Goal: Register for event/course

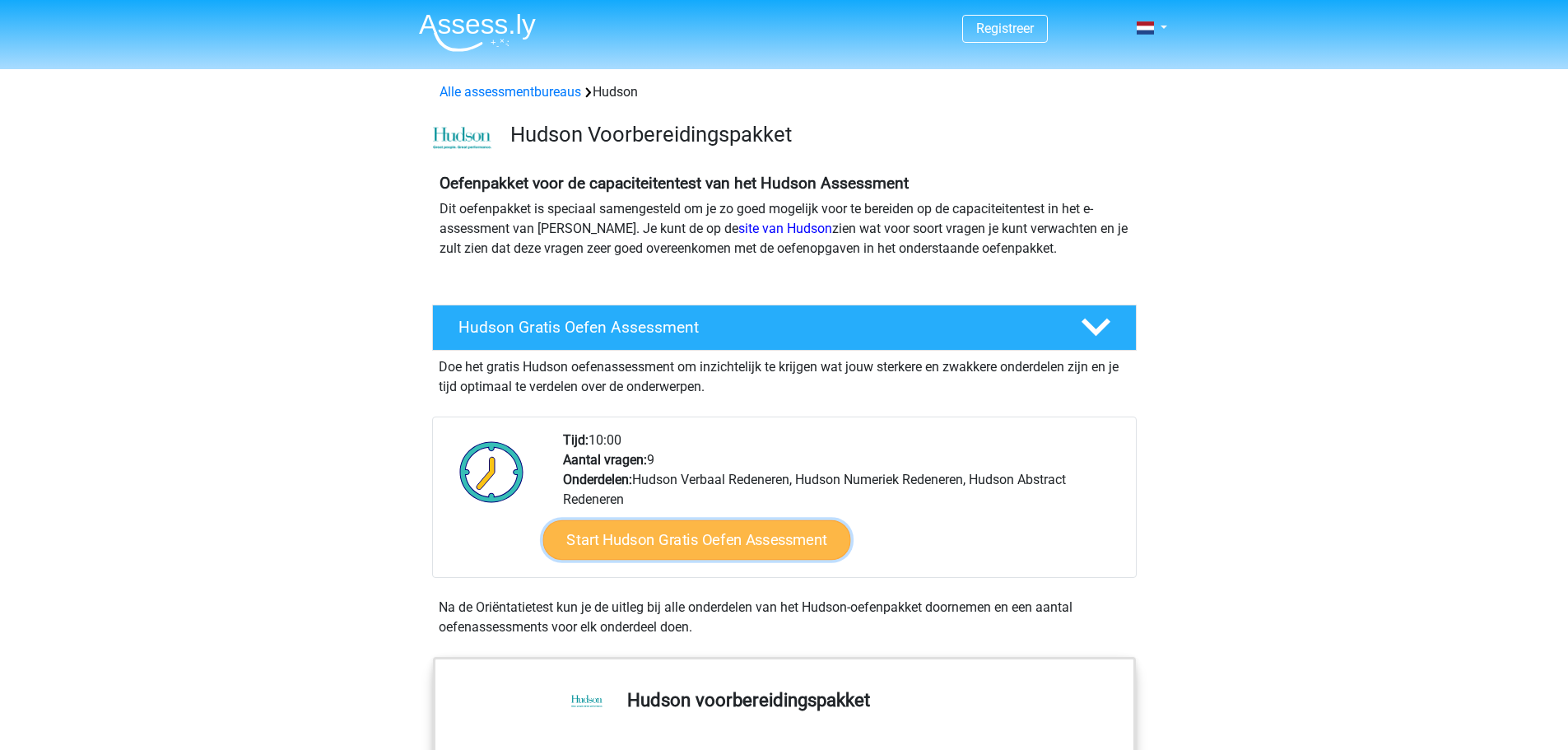
click at [682, 546] on link "Start Hudson Gratis Oefen Assessment" at bounding box center [696, 540] width 308 height 40
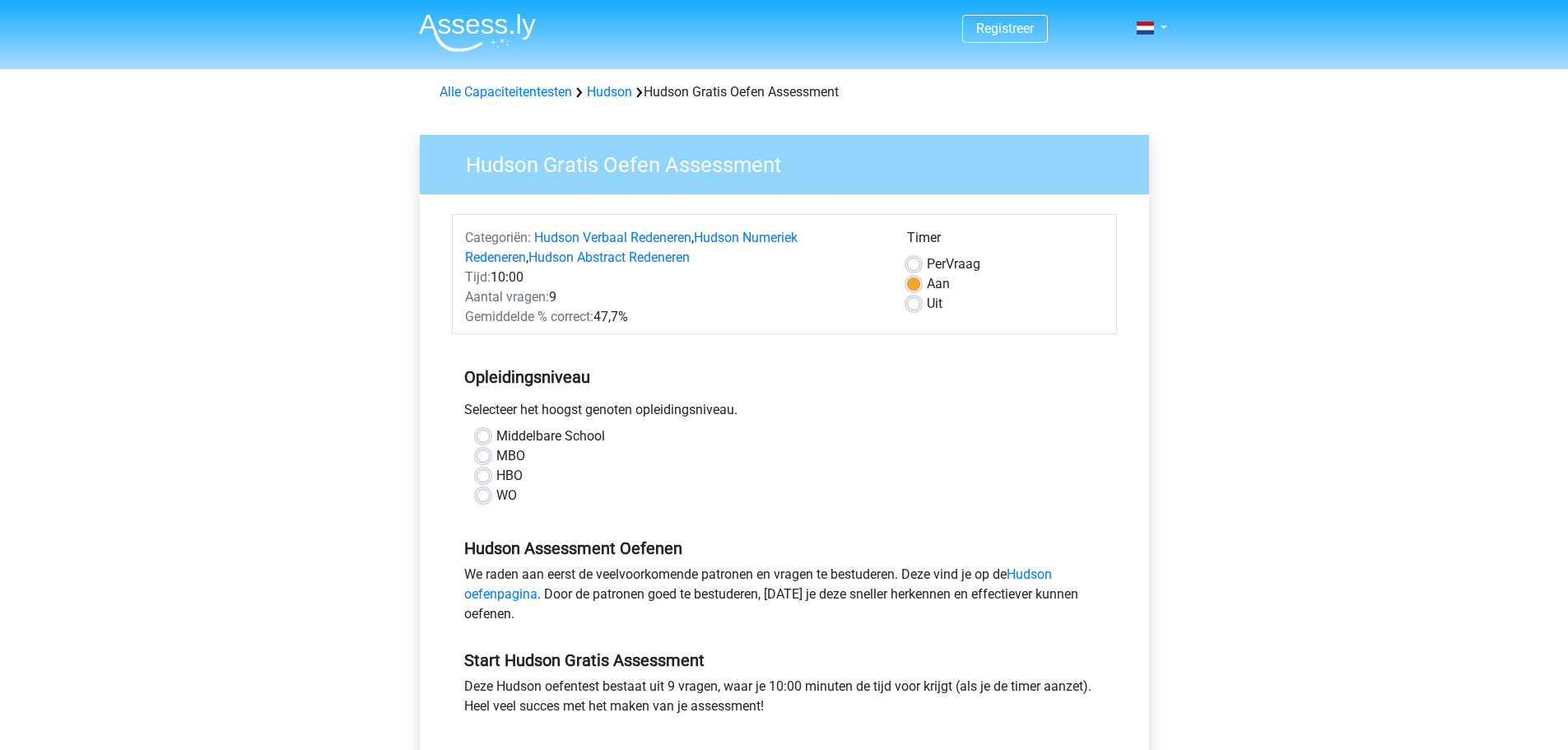
click at [497, 476] on label "HBO" at bounding box center [510, 475] width 26 height 20
click at [485, 476] on input "HBO" at bounding box center [483, 474] width 13 height 17
radio input "true"
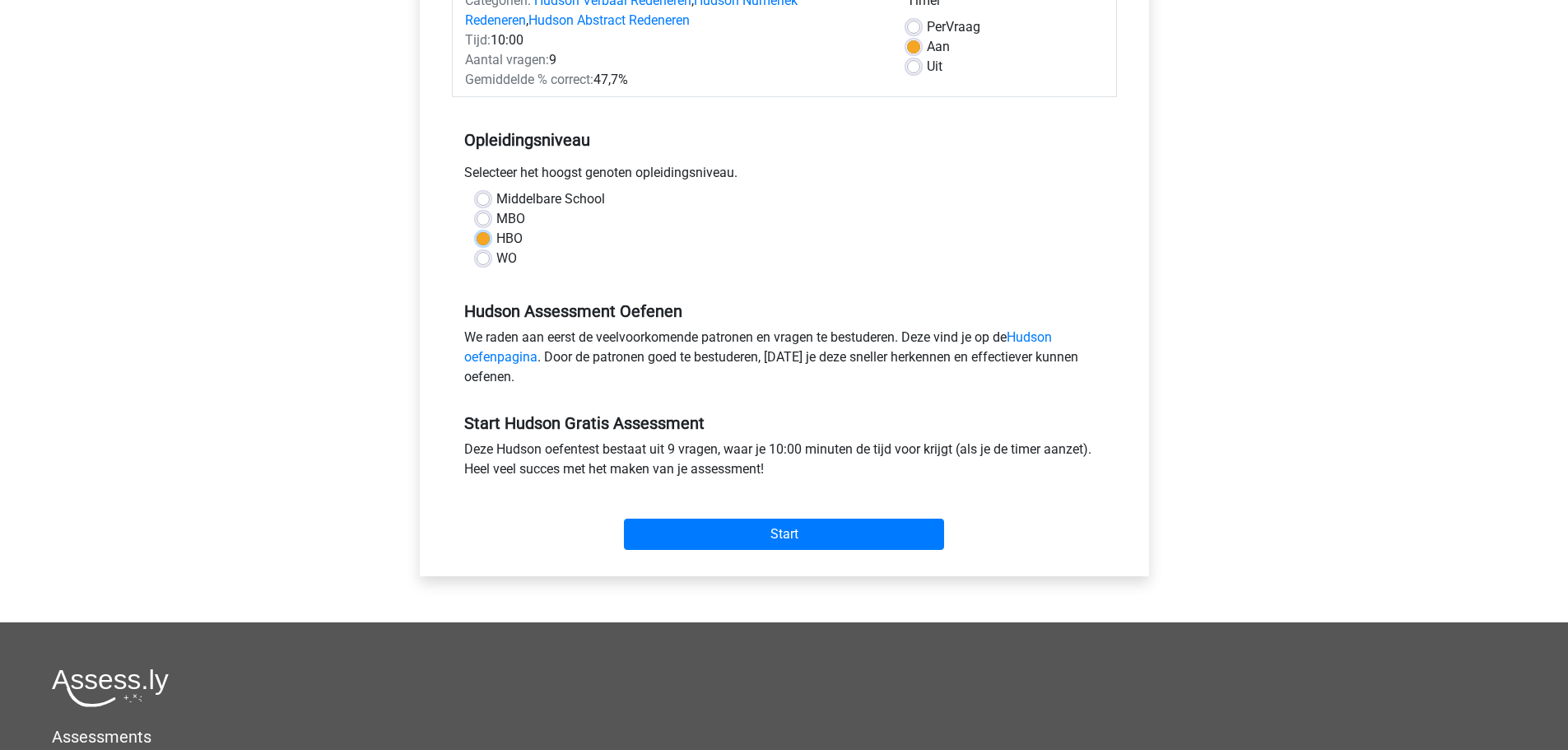
scroll to position [247, 0]
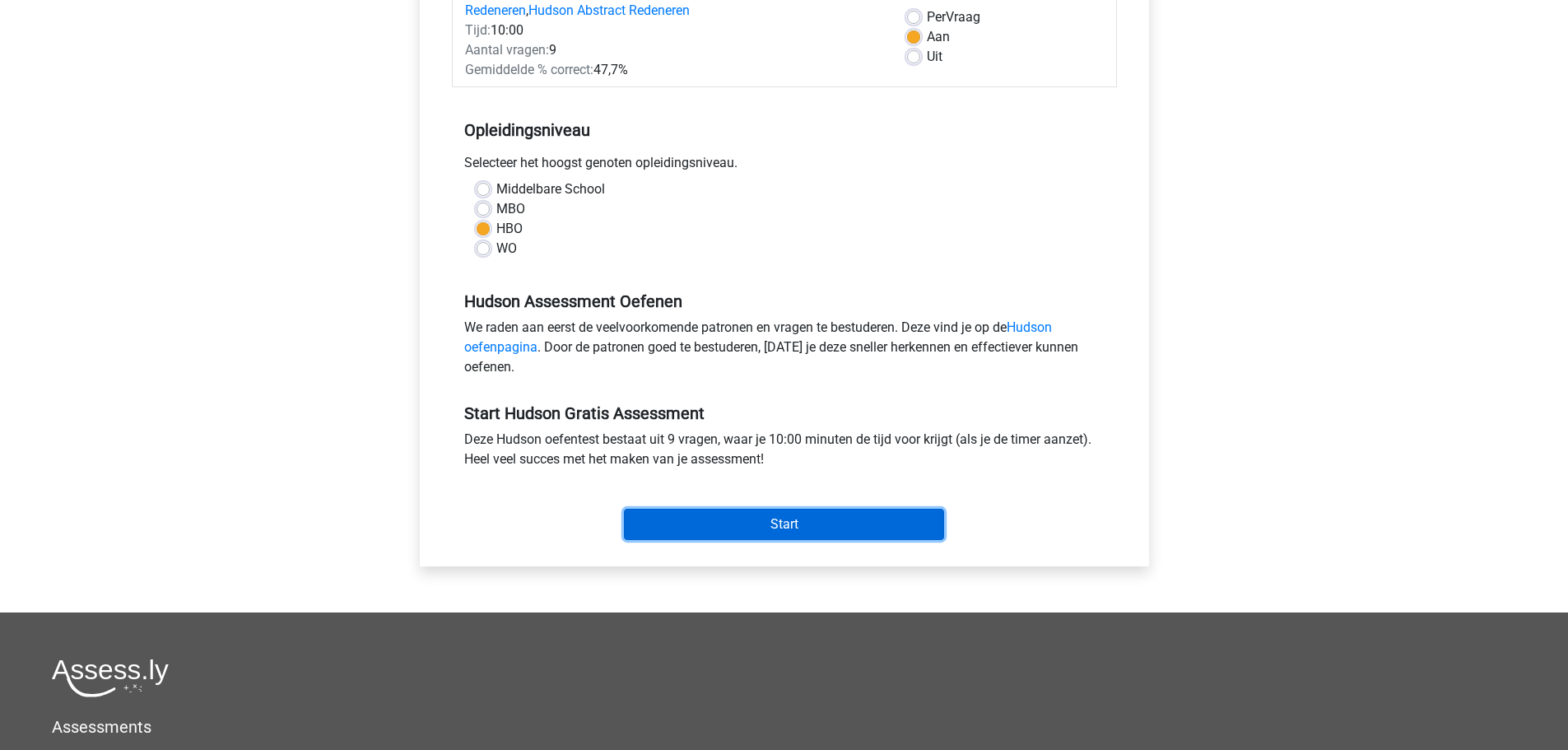
click at [800, 528] on input "Start" at bounding box center [784, 524] width 320 height 31
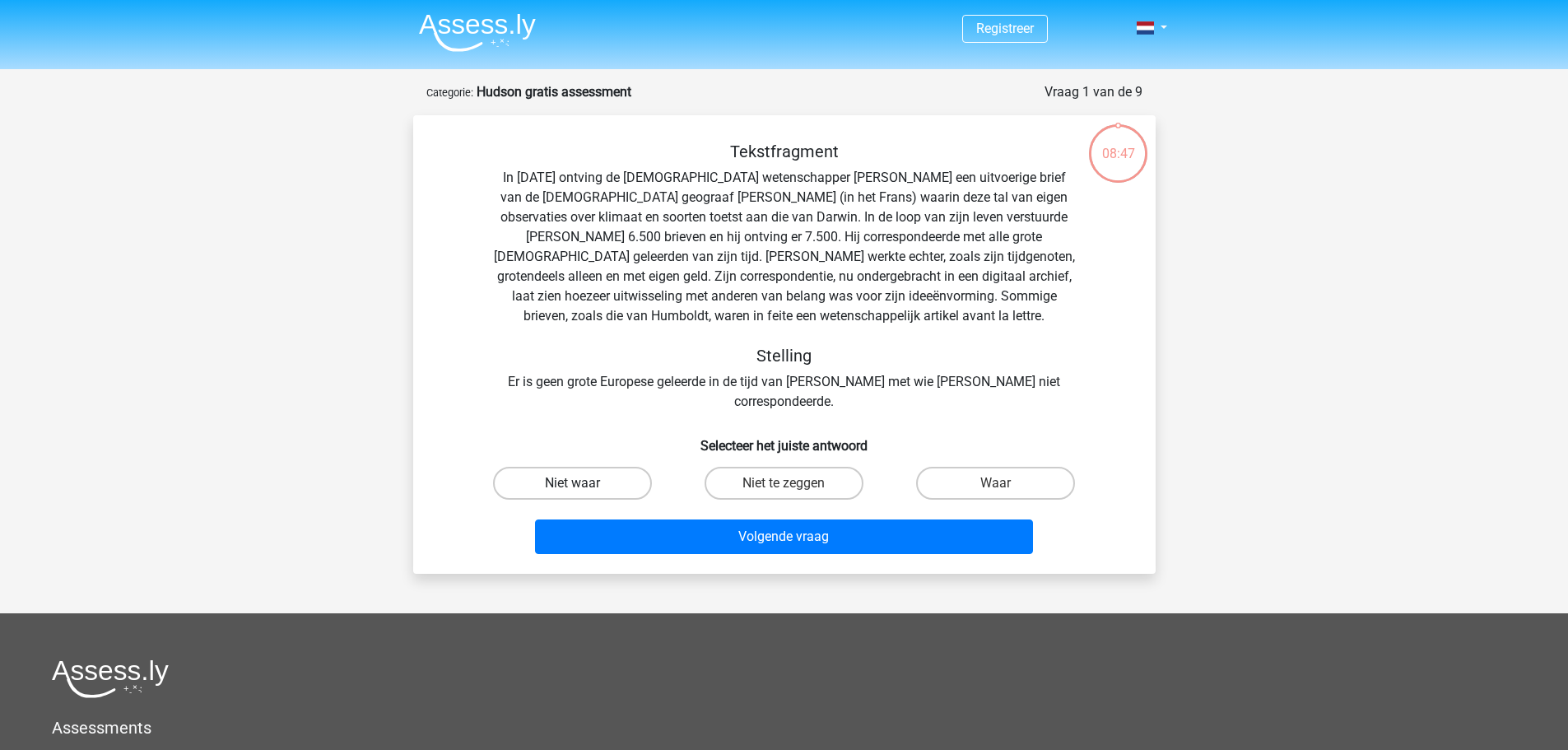
click at [584, 467] on label "Niet waar" at bounding box center [572, 483] width 159 height 33
click at [583, 484] on input "Niet waar" at bounding box center [577, 488] width 10 height 10
radio input "true"
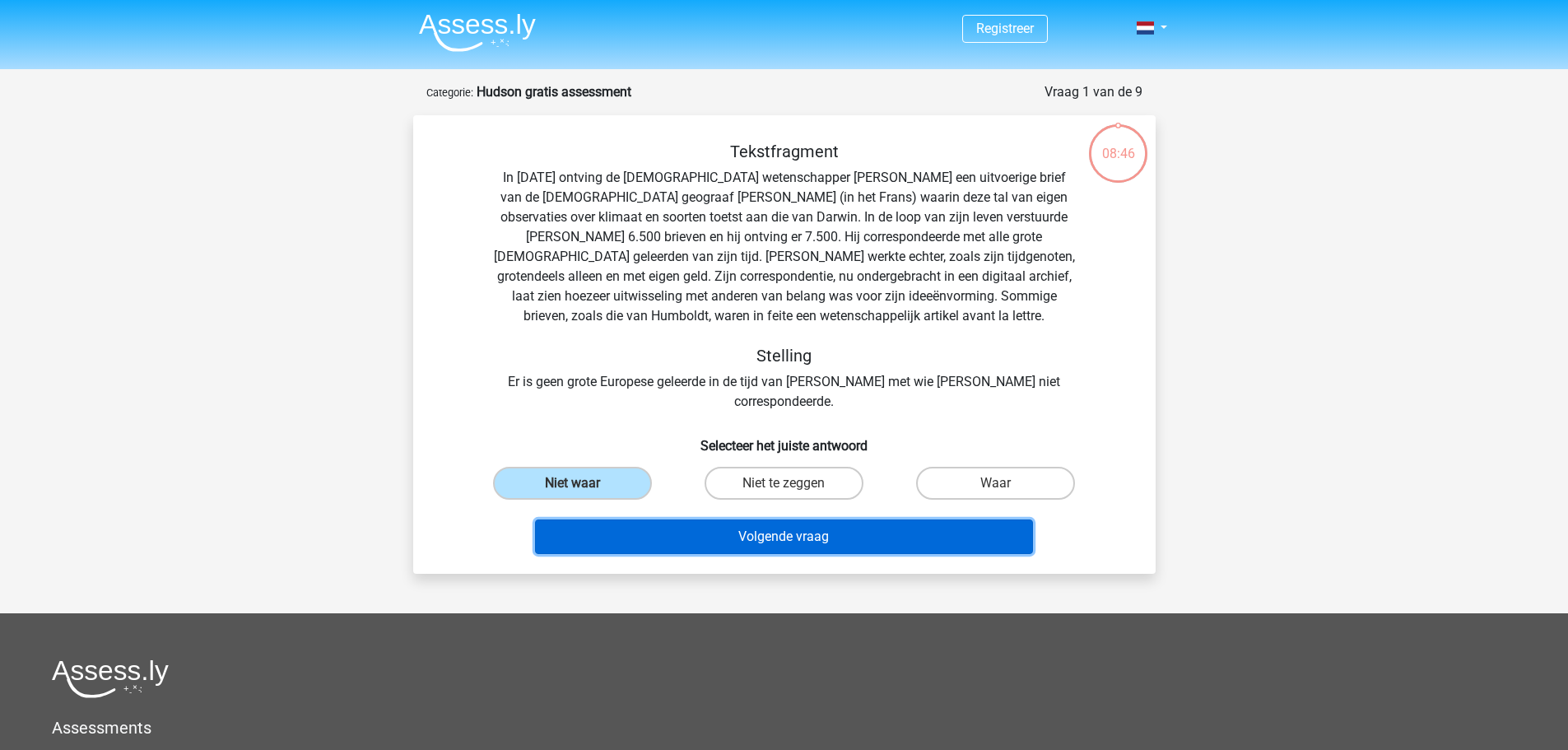
click at [795, 525] on button "Volgende vraag" at bounding box center [784, 536] width 498 height 35
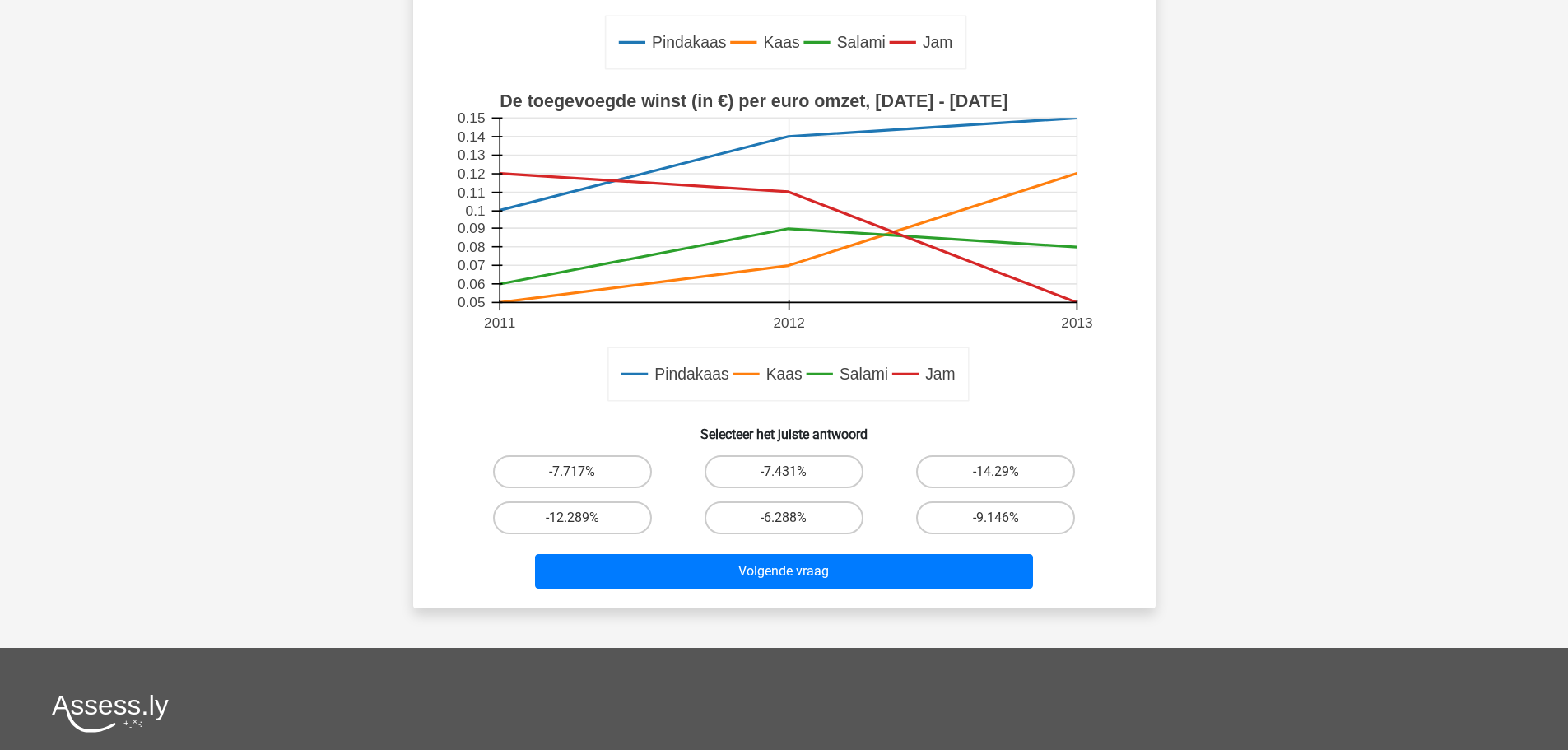
scroll to position [412, 0]
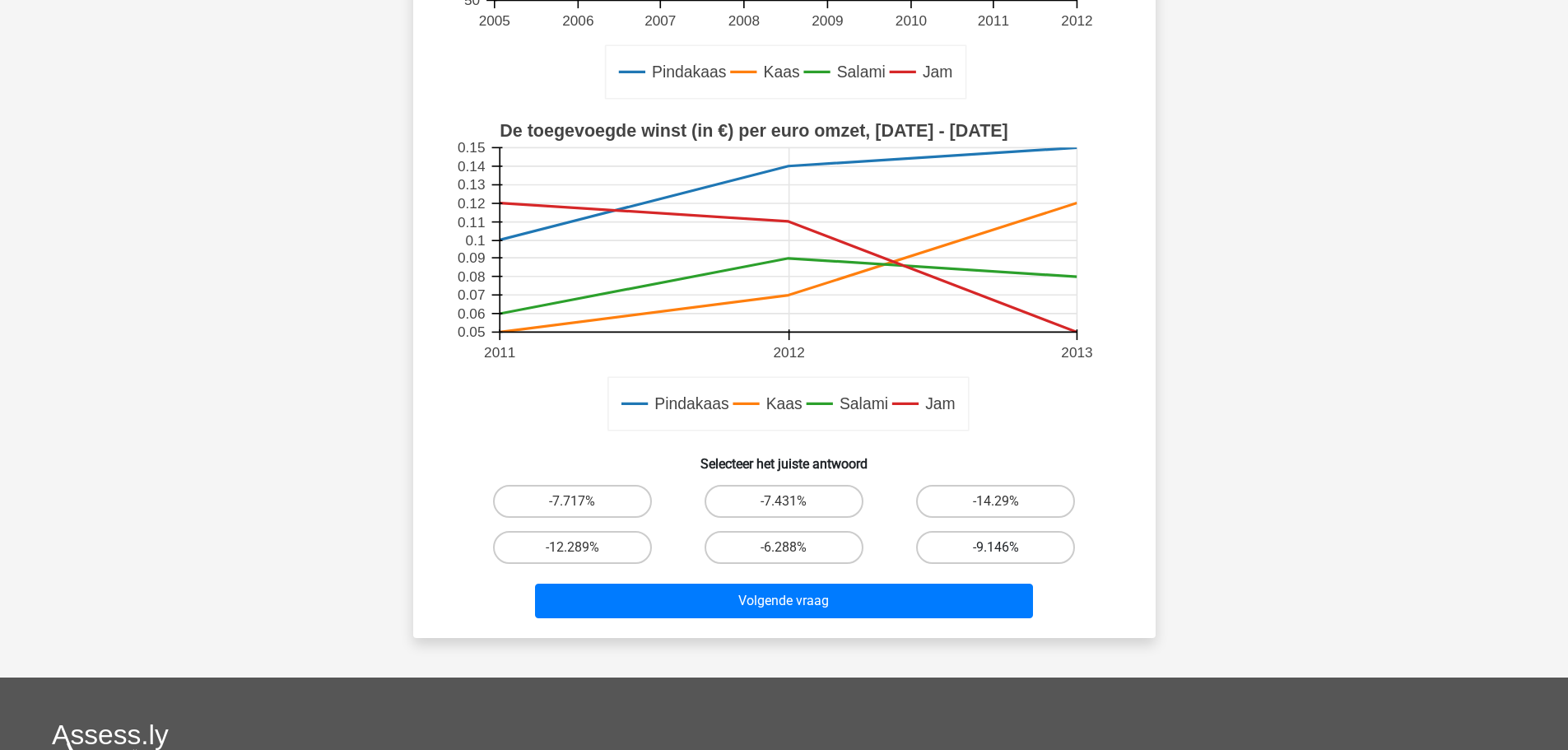
click at [984, 551] on label "-9.146%" at bounding box center [995, 547] width 159 height 33
click at [996, 551] on input "-9.146%" at bounding box center [1001, 552] width 10 height 10
radio input "true"
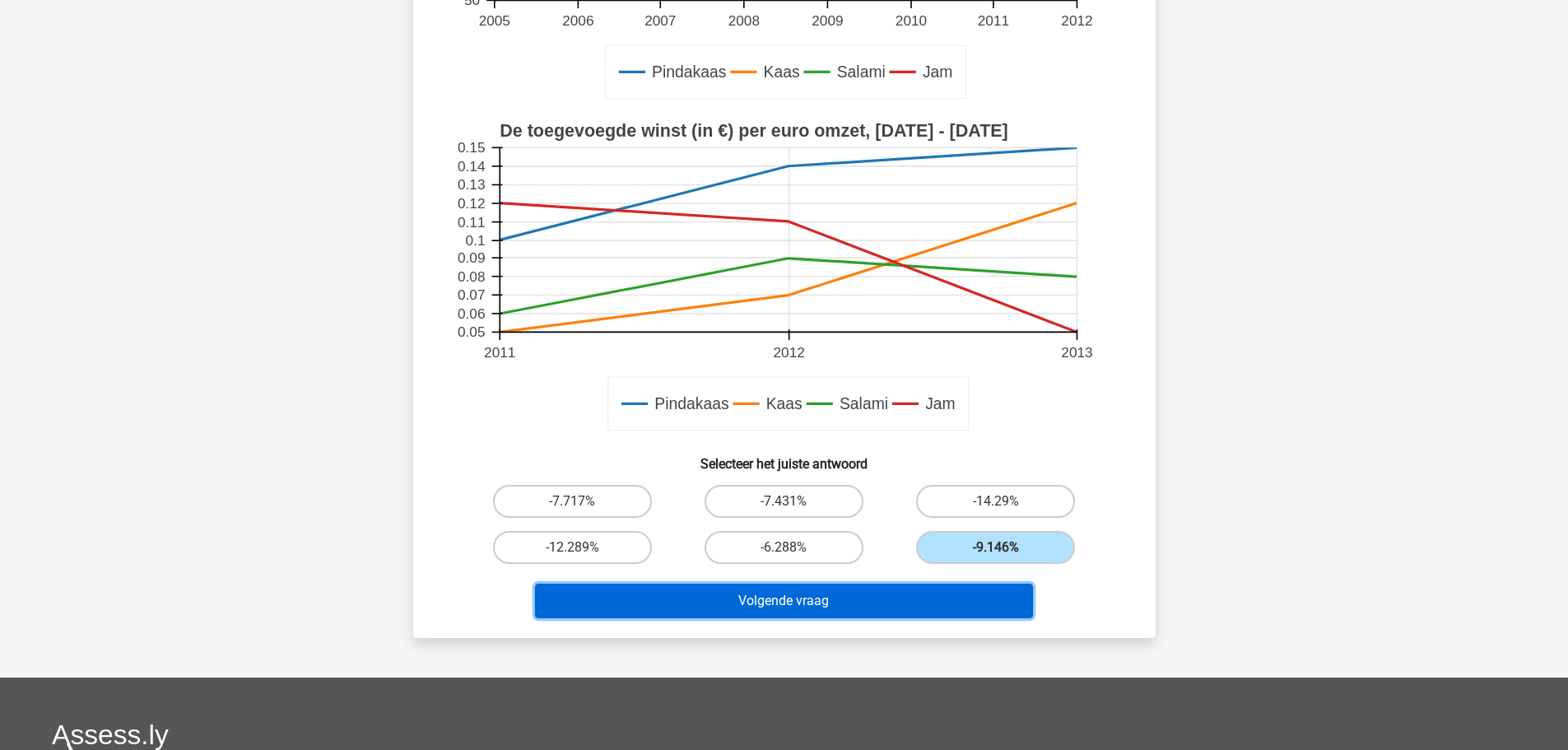
click at [754, 603] on button "Volgende vraag" at bounding box center [784, 600] width 498 height 35
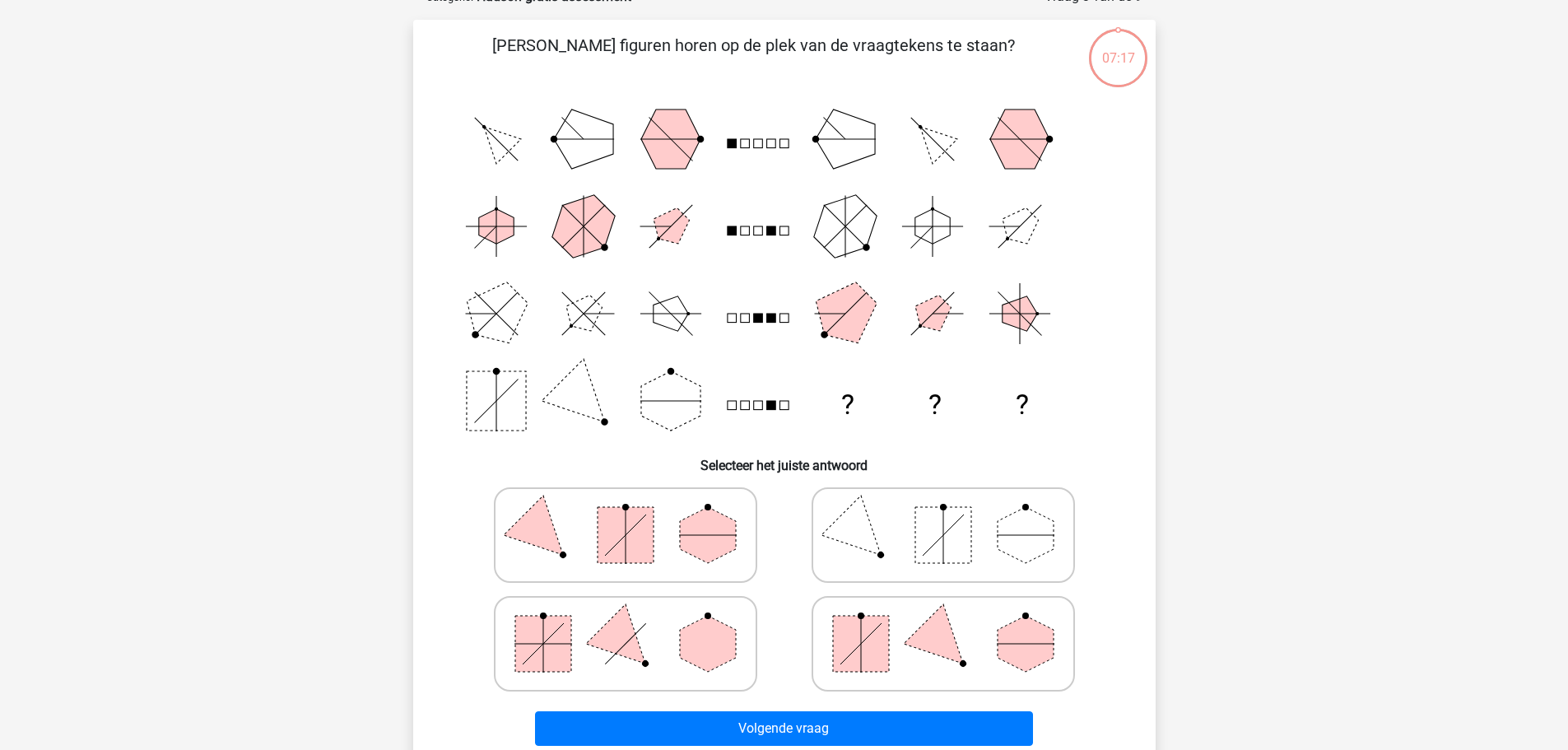
scroll to position [83, 0]
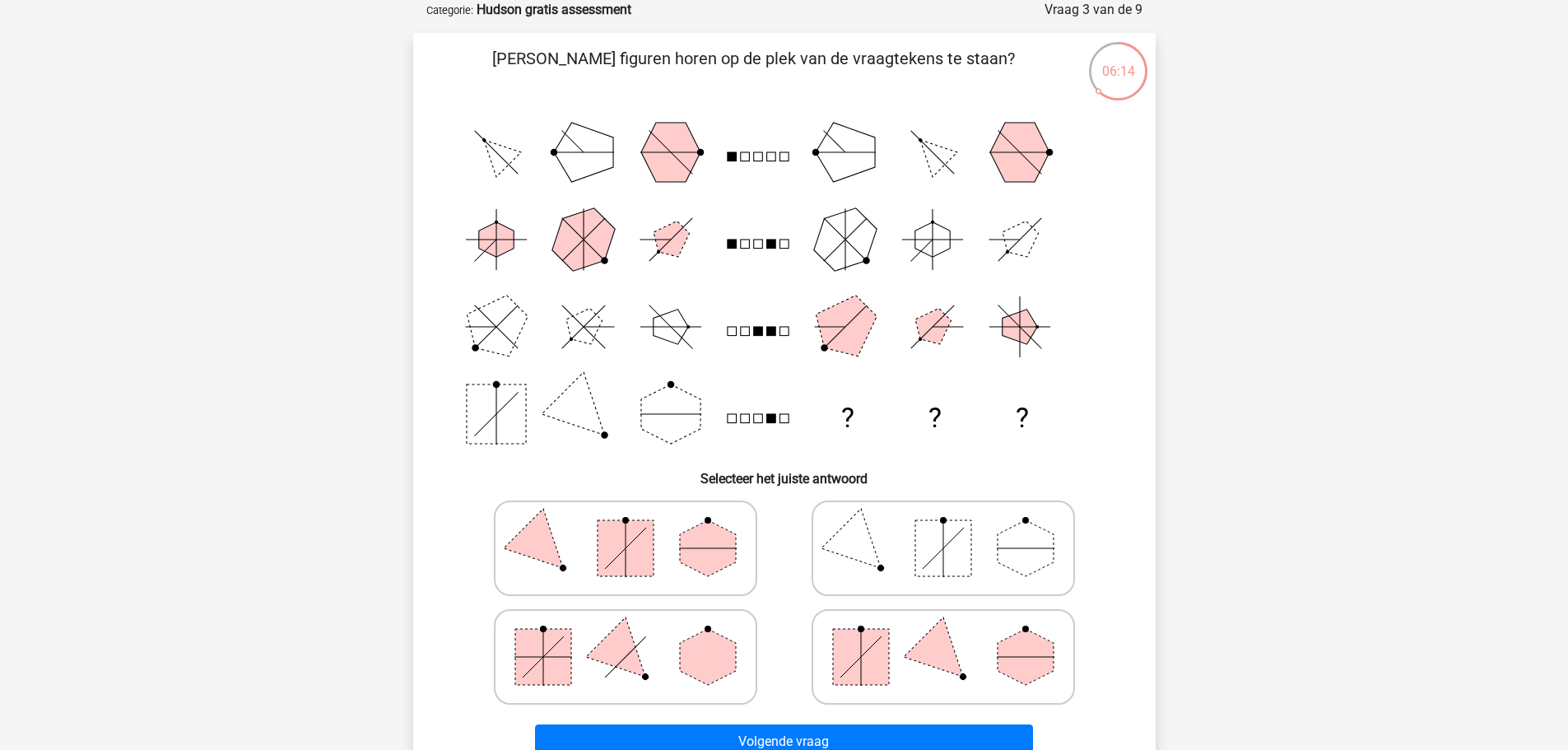
click at [947, 662] on polygon at bounding box center [942, 656] width 79 height 79
click at [947, 636] on input "radio" at bounding box center [948, 630] width 10 height 10
radio input "true"
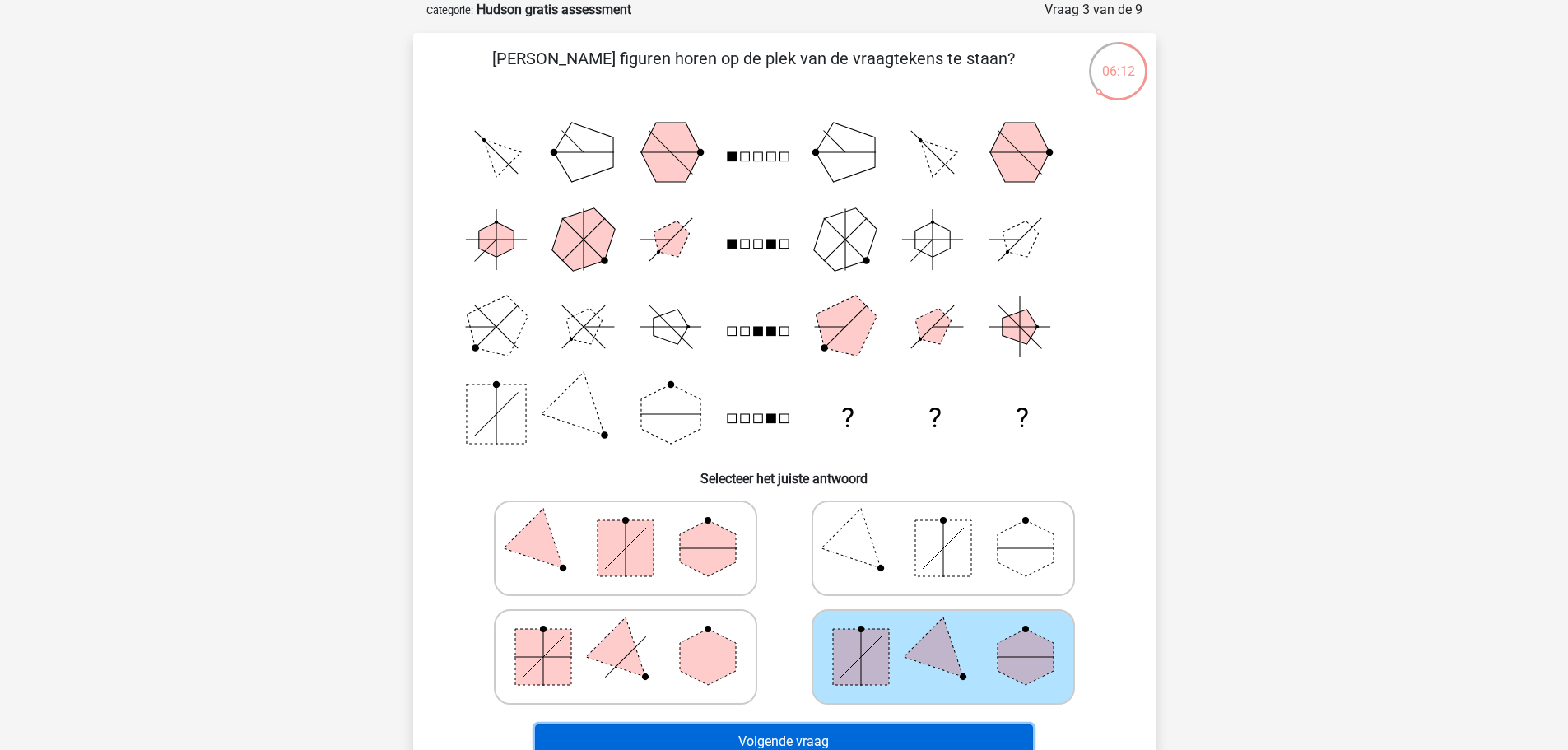
click at [845, 733] on button "Volgende vraag" at bounding box center [784, 742] width 498 height 35
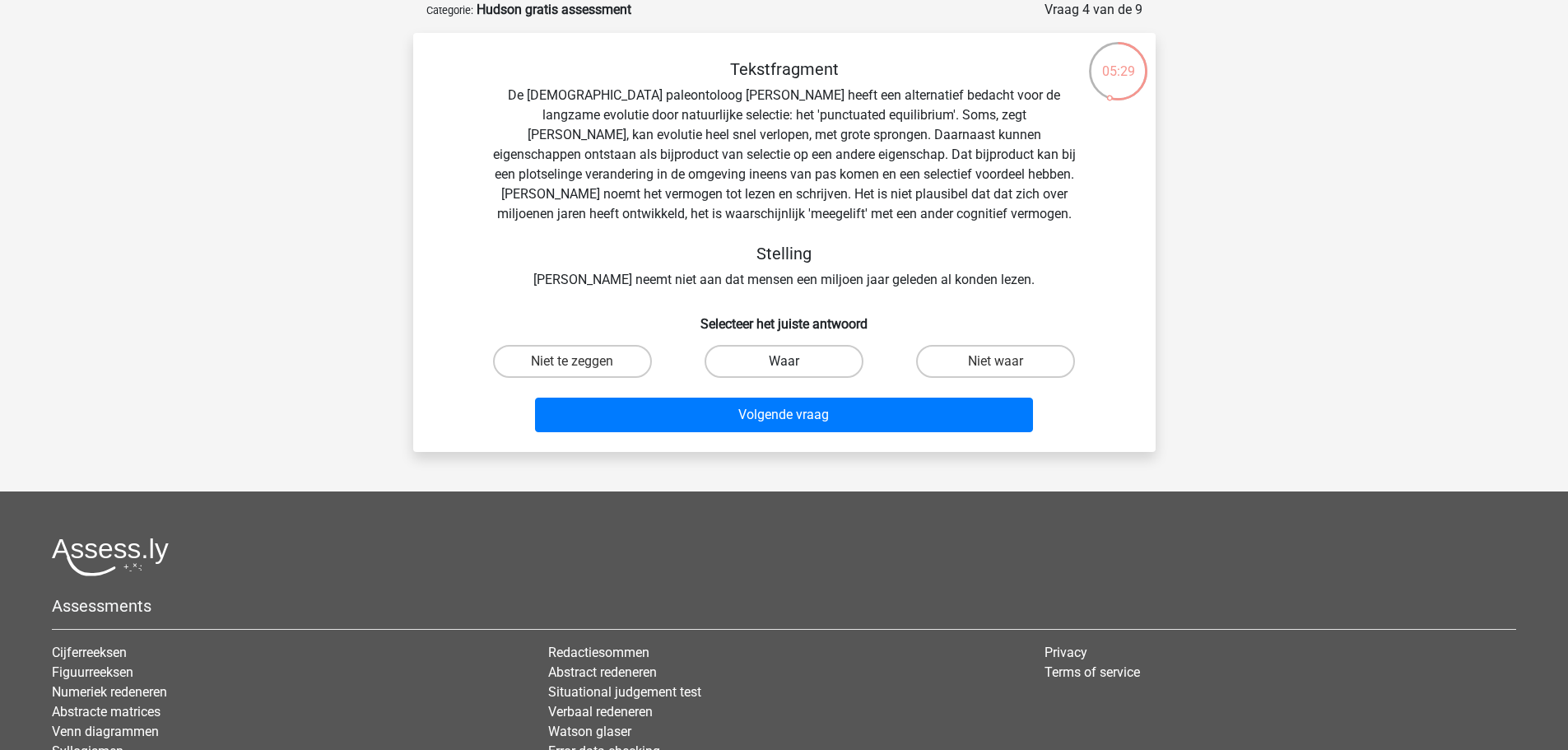
click at [782, 361] on label "Waar" at bounding box center [784, 361] width 159 height 33
click at [784, 361] on input "Waar" at bounding box center [788, 366] width 10 height 10
radio input "true"
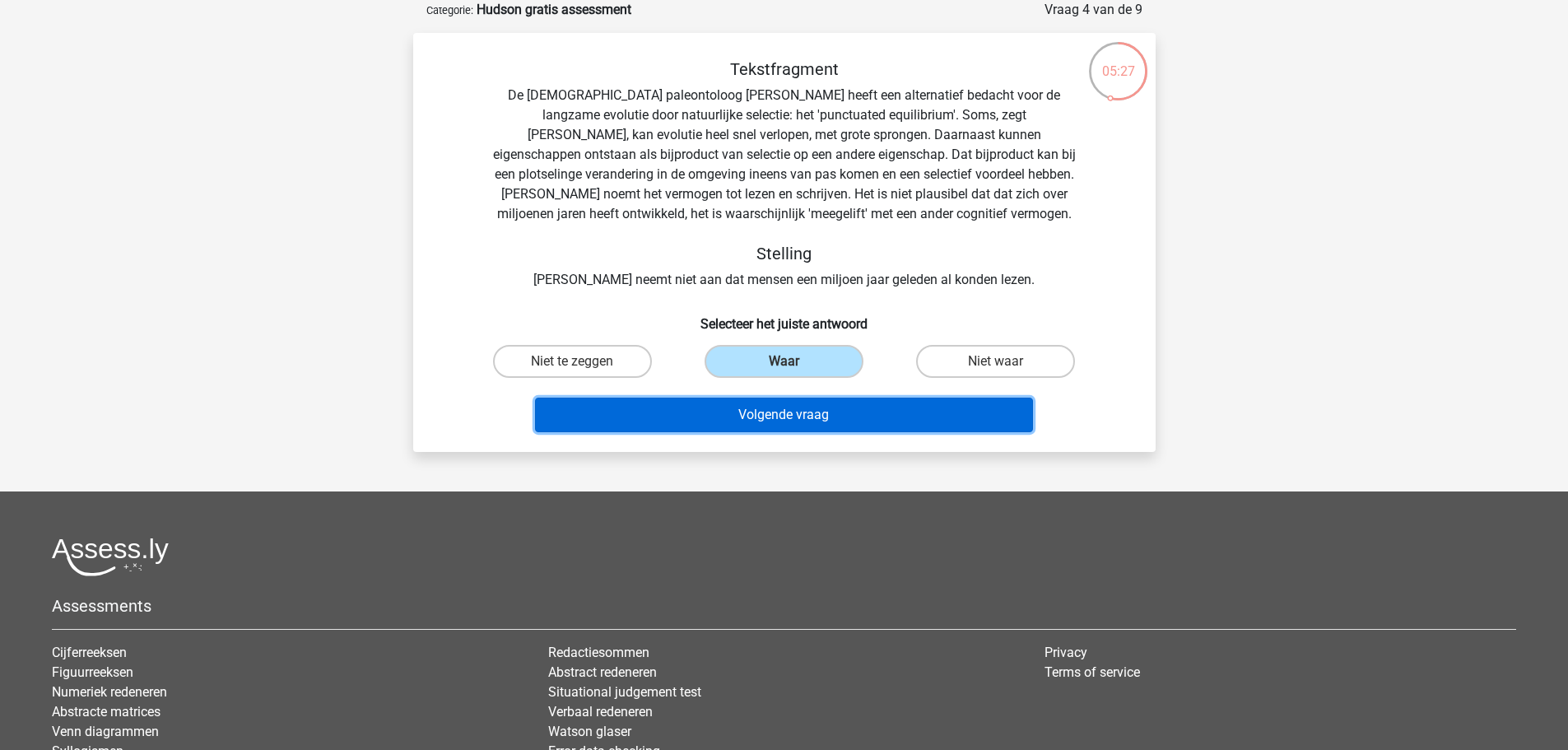
click at [782, 419] on button "Volgende vraag" at bounding box center [784, 415] width 498 height 35
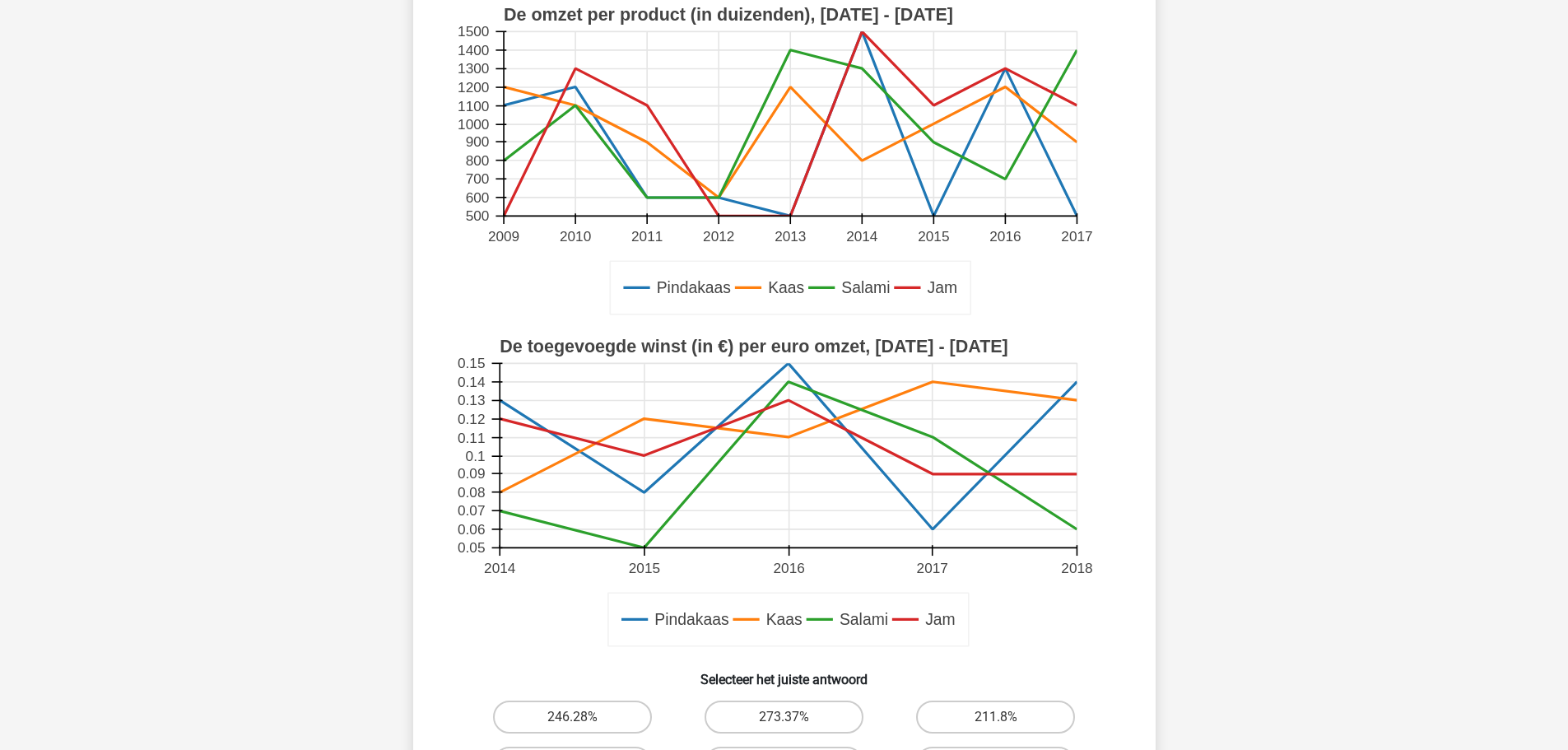
scroll to position [247, 0]
click at [1351, 456] on div "Registreer" at bounding box center [784, 539] width 1568 height 1573
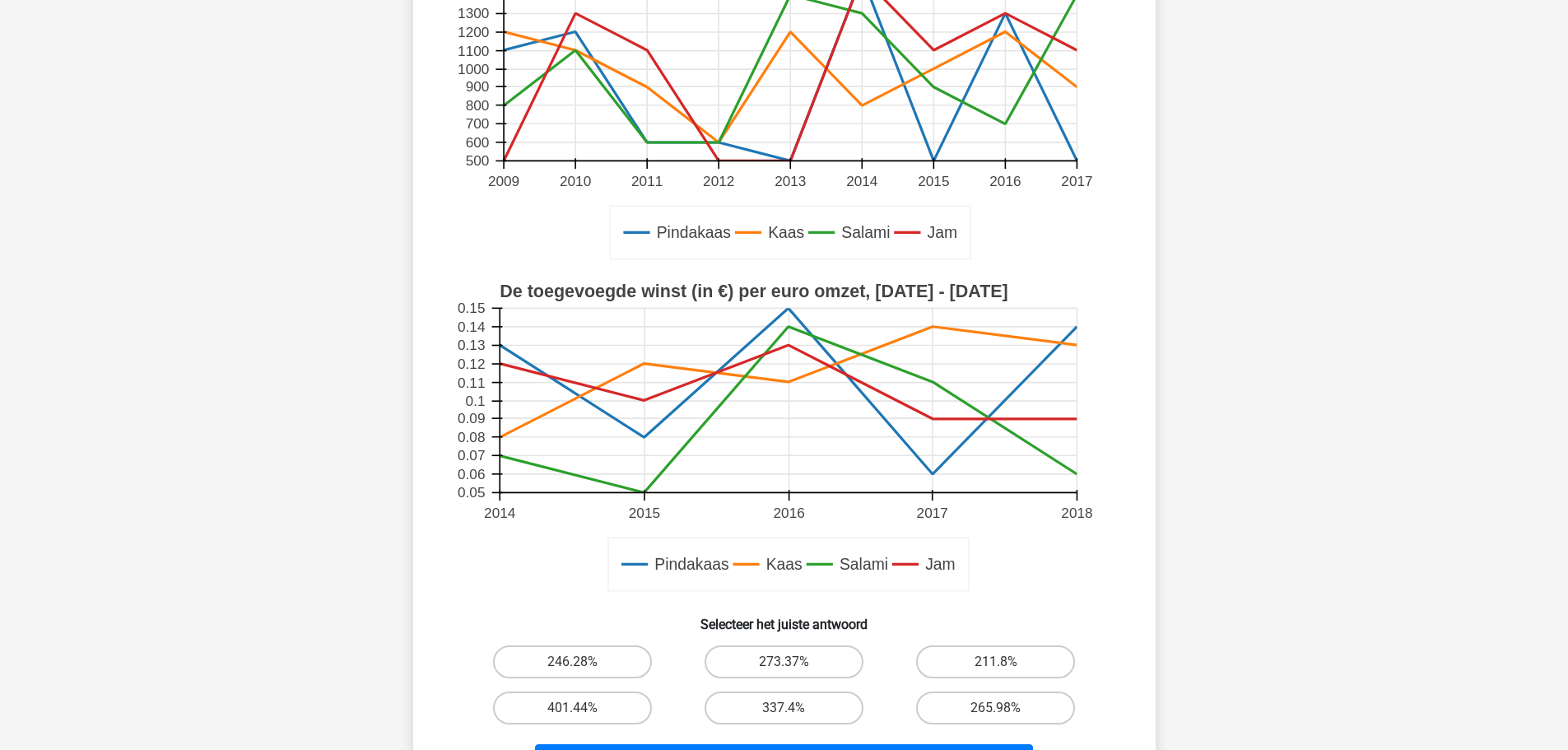
scroll to position [412, 0]
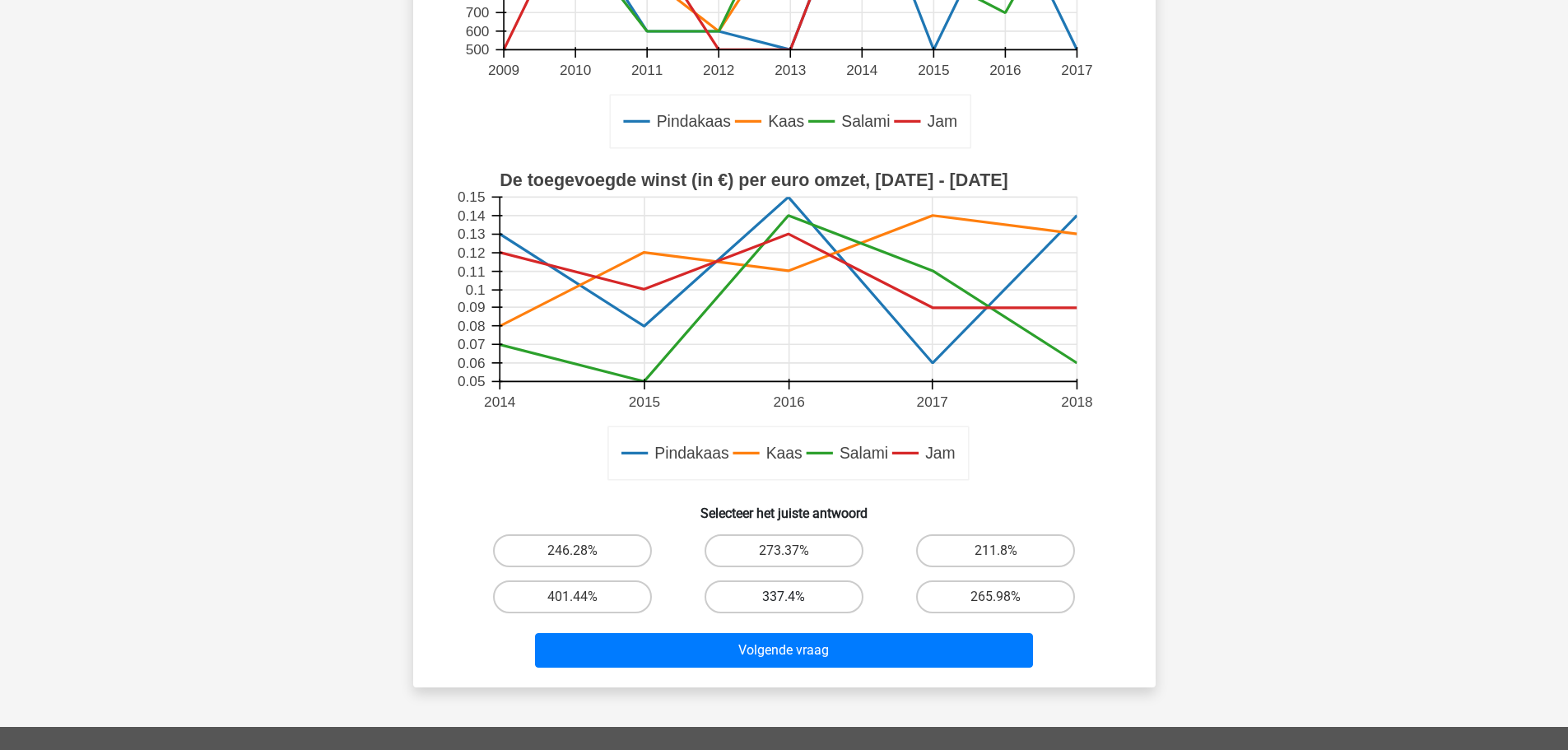
click at [781, 599] on label "337.4%" at bounding box center [784, 597] width 159 height 33
click at [784, 599] on input "337.4%" at bounding box center [788, 601] width 10 height 10
radio input "true"
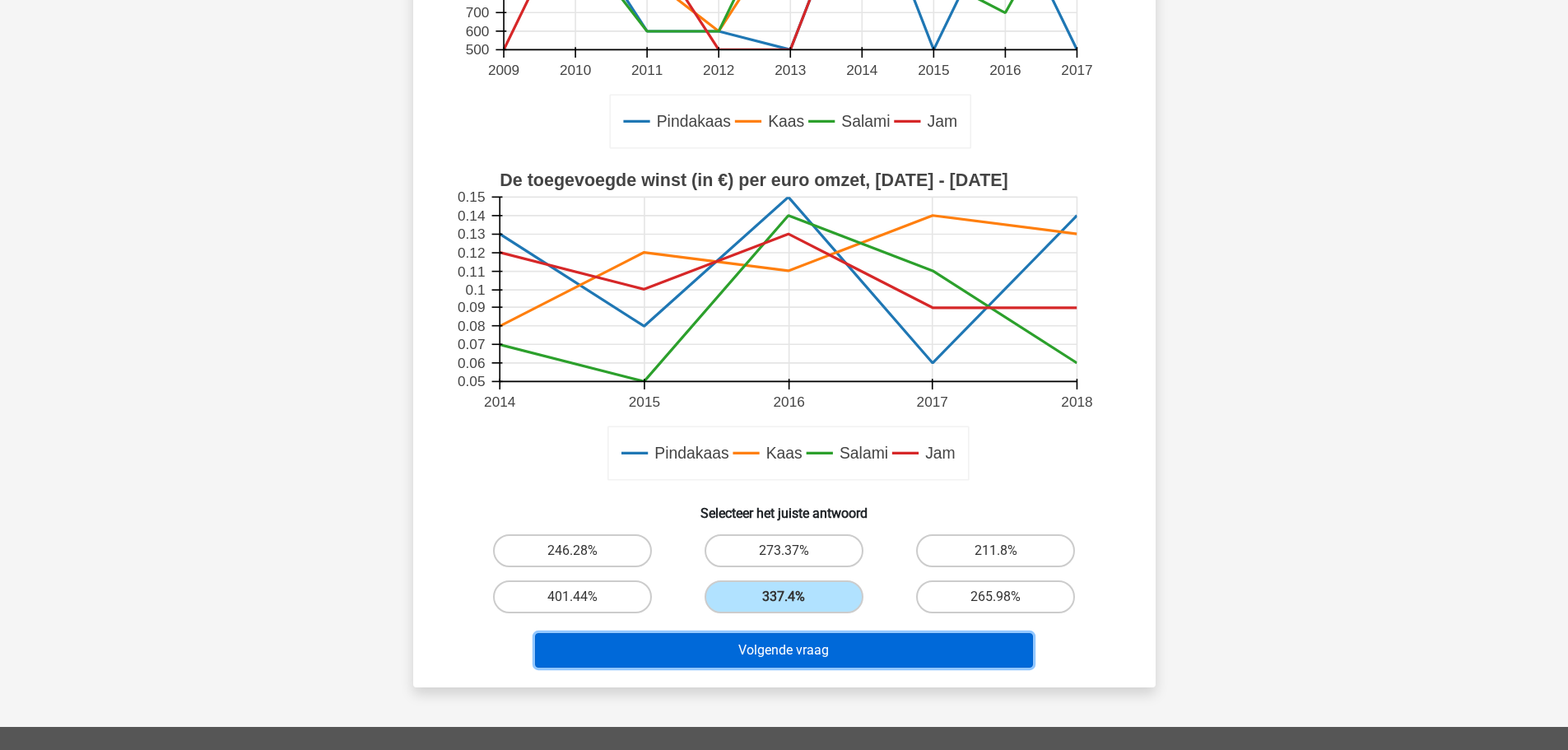
click at [779, 662] on button "Volgende vraag" at bounding box center [784, 650] width 498 height 35
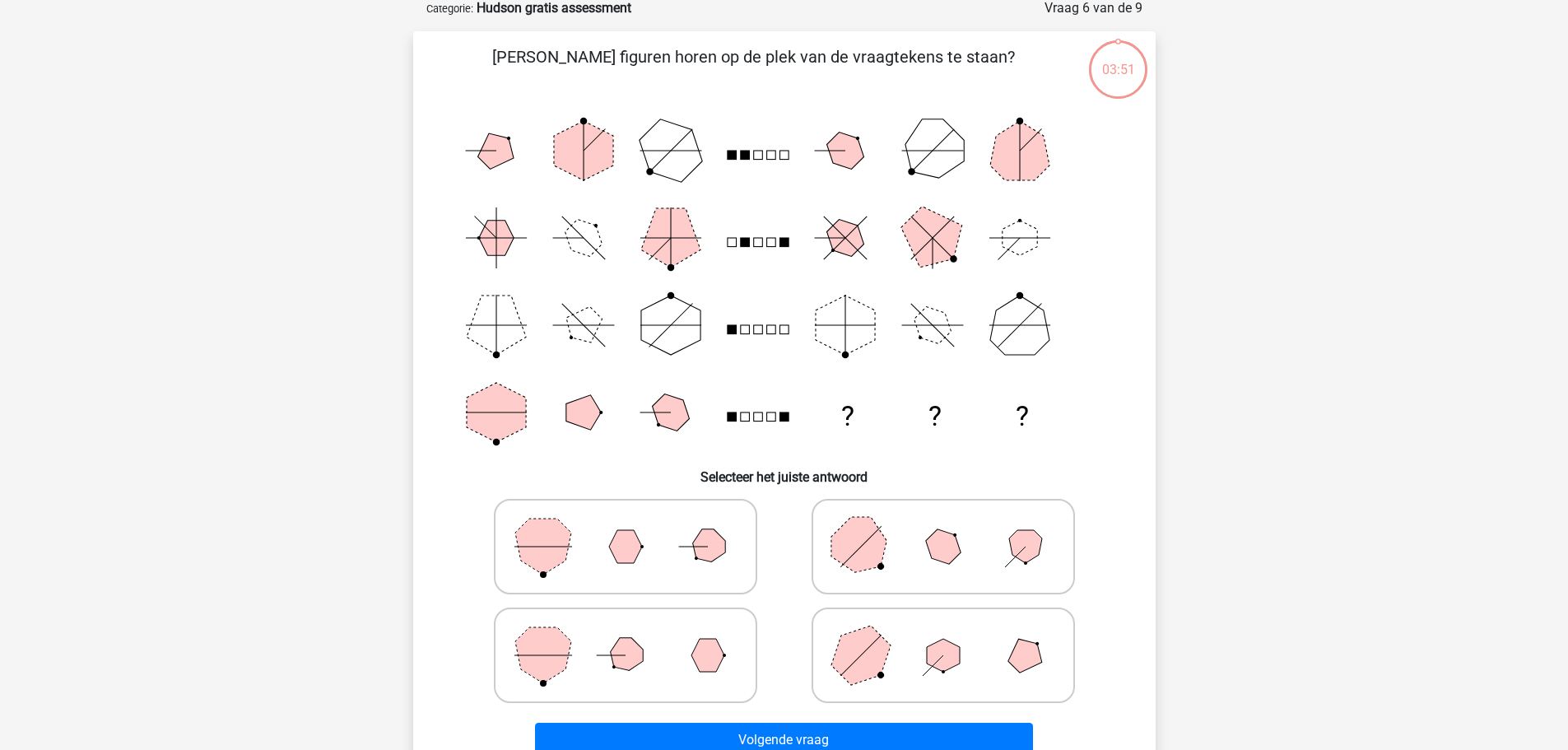
scroll to position [83, 0]
click at [550, 669] on polygon at bounding box center [544, 658] width 56 height 56
click at [626, 636] on input "radio" at bounding box center [630, 630] width 10 height 10
radio input "true"
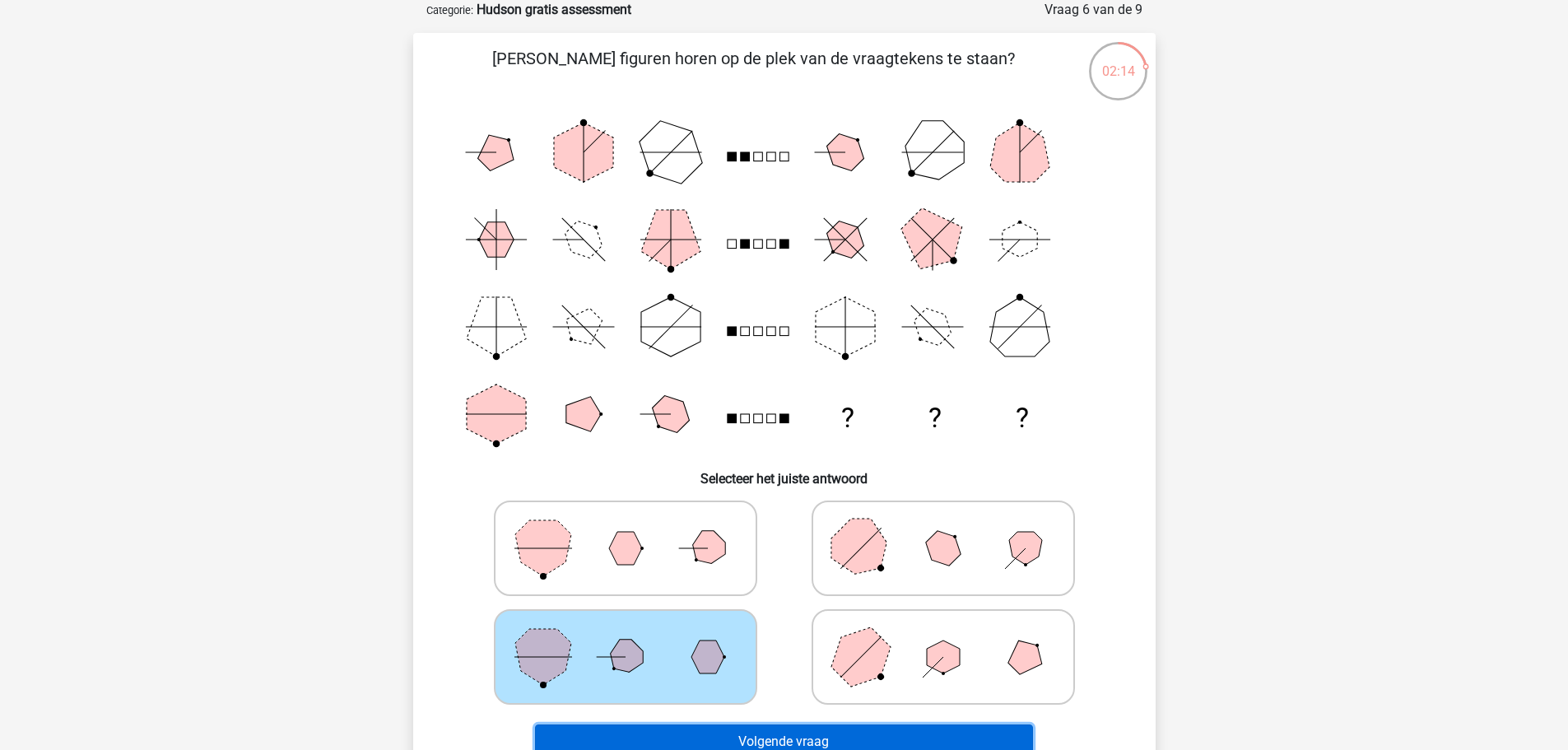
click at [808, 735] on button "Volgende vraag" at bounding box center [784, 742] width 498 height 35
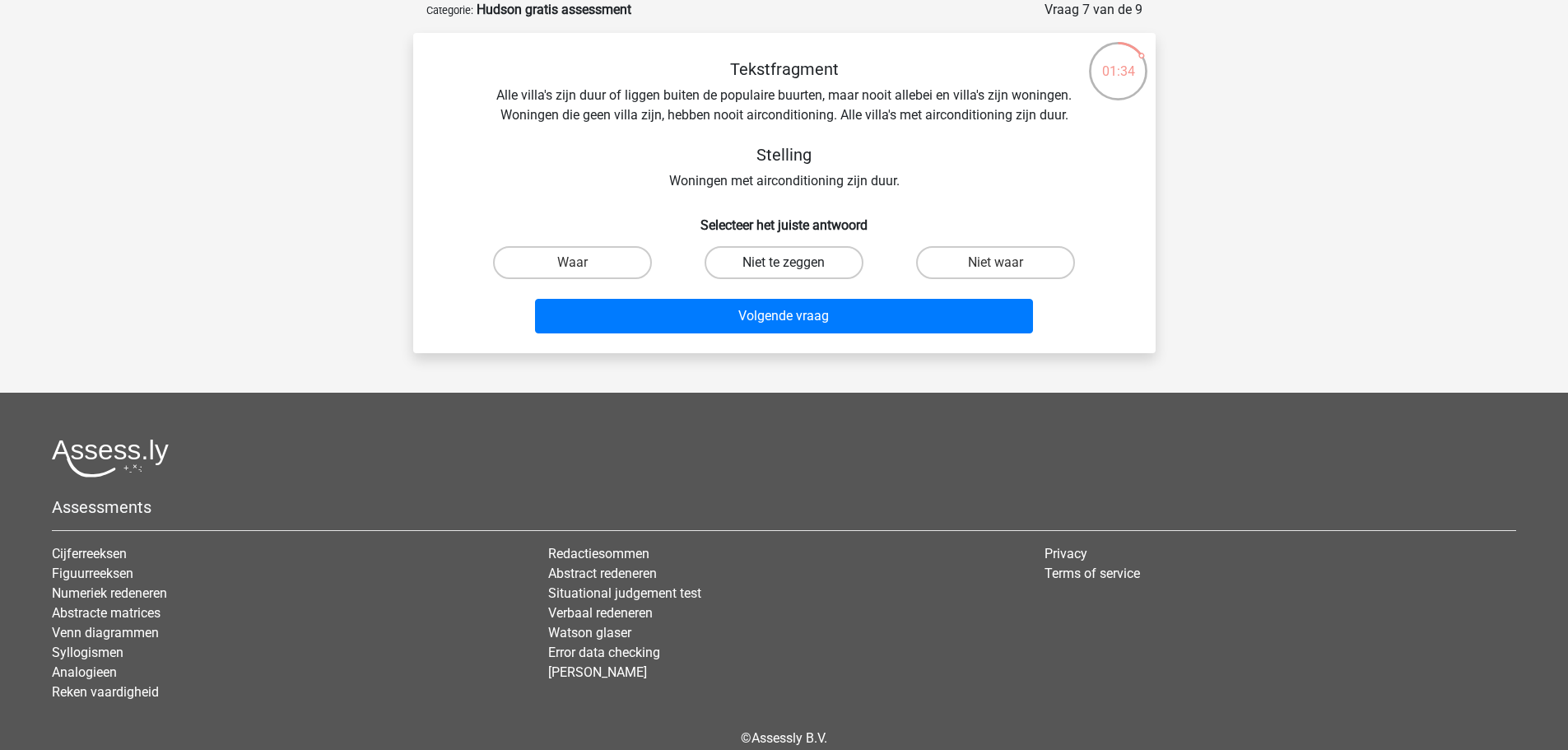
click at [796, 263] on label "Niet te zeggen" at bounding box center [784, 263] width 159 height 33
click at [795, 263] on input "Niet te zeggen" at bounding box center [788, 267] width 10 height 10
radio input "true"
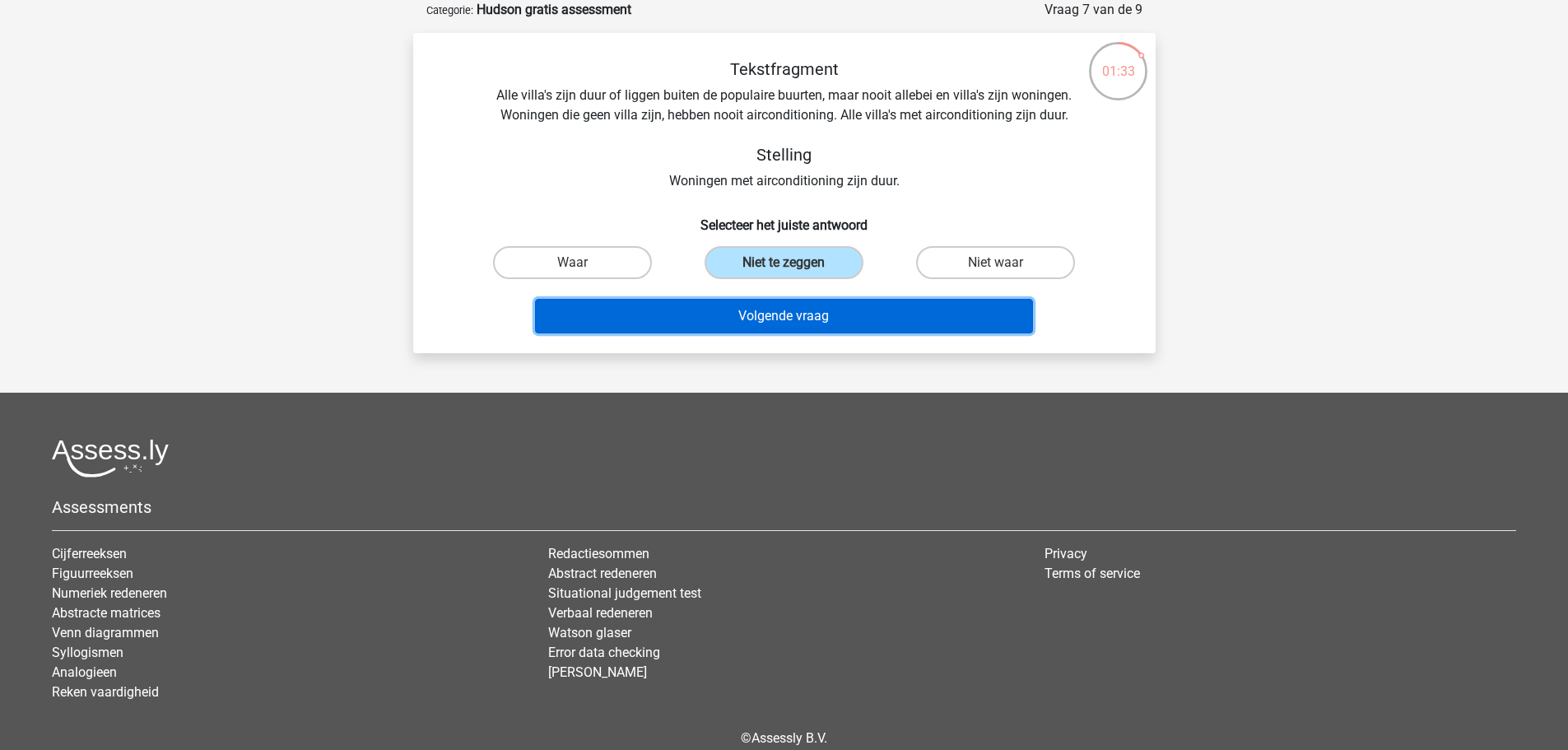
click at [800, 324] on button "Volgende vraag" at bounding box center [784, 316] width 498 height 35
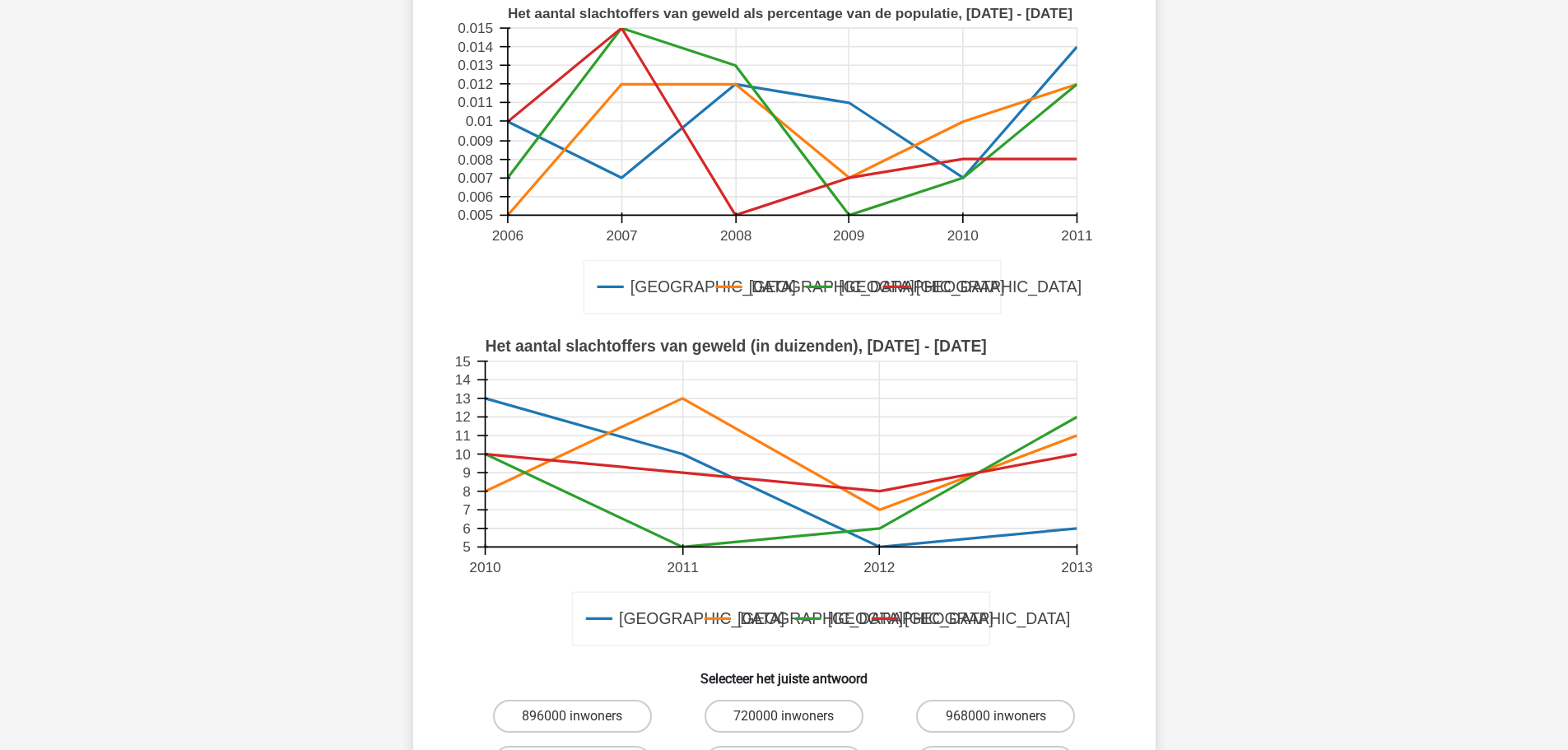
scroll to position [329, 0]
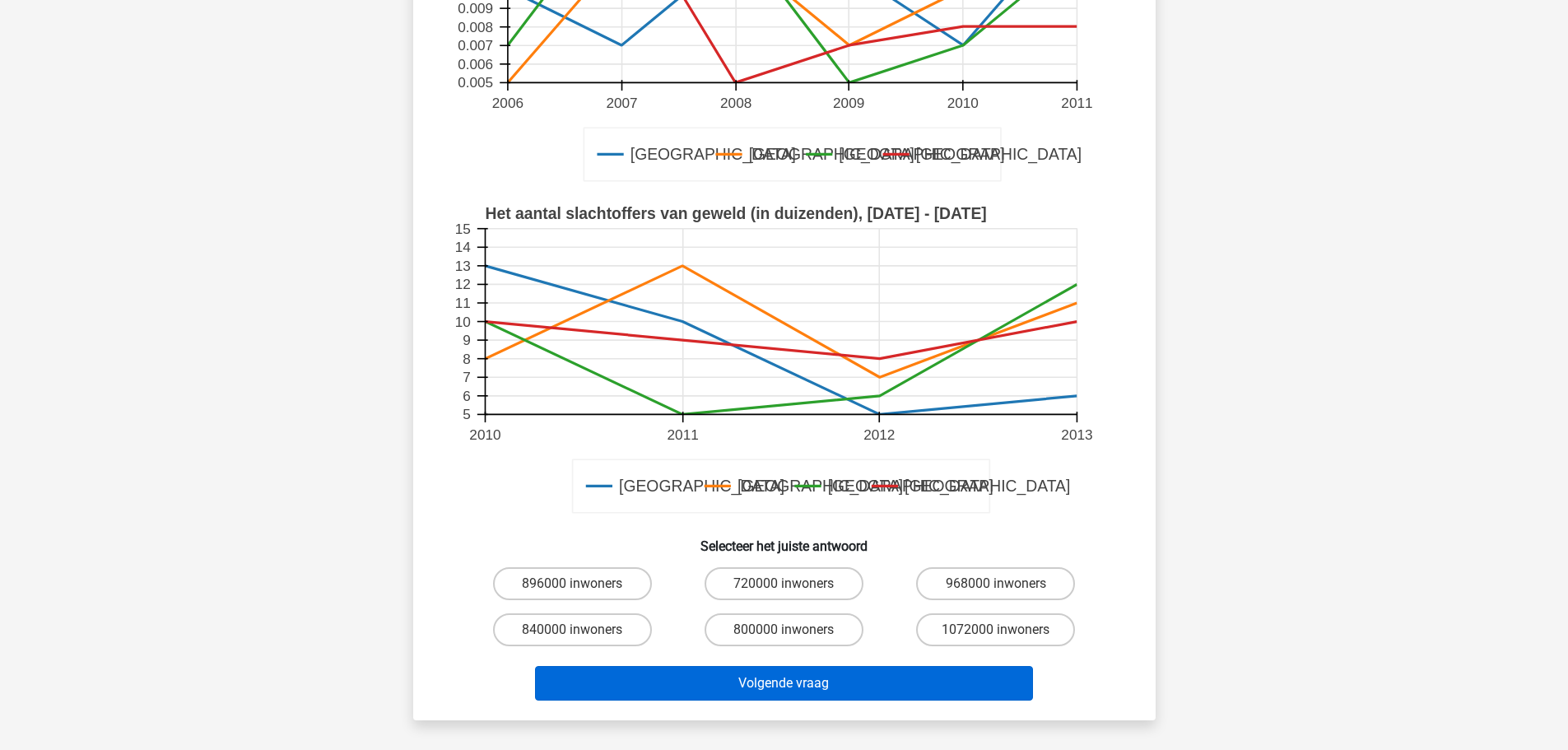
drag, startPoint x: 769, startPoint y: 579, endPoint x: 788, endPoint y: 699, distance: 121.5
click at [769, 582] on label "720000 inwoners" at bounding box center [784, 583] width 159 height 33
click at [784, 583] on input "720000 inwoners" at bounding box center [788, 588] width 10 height 10
radio input "true"
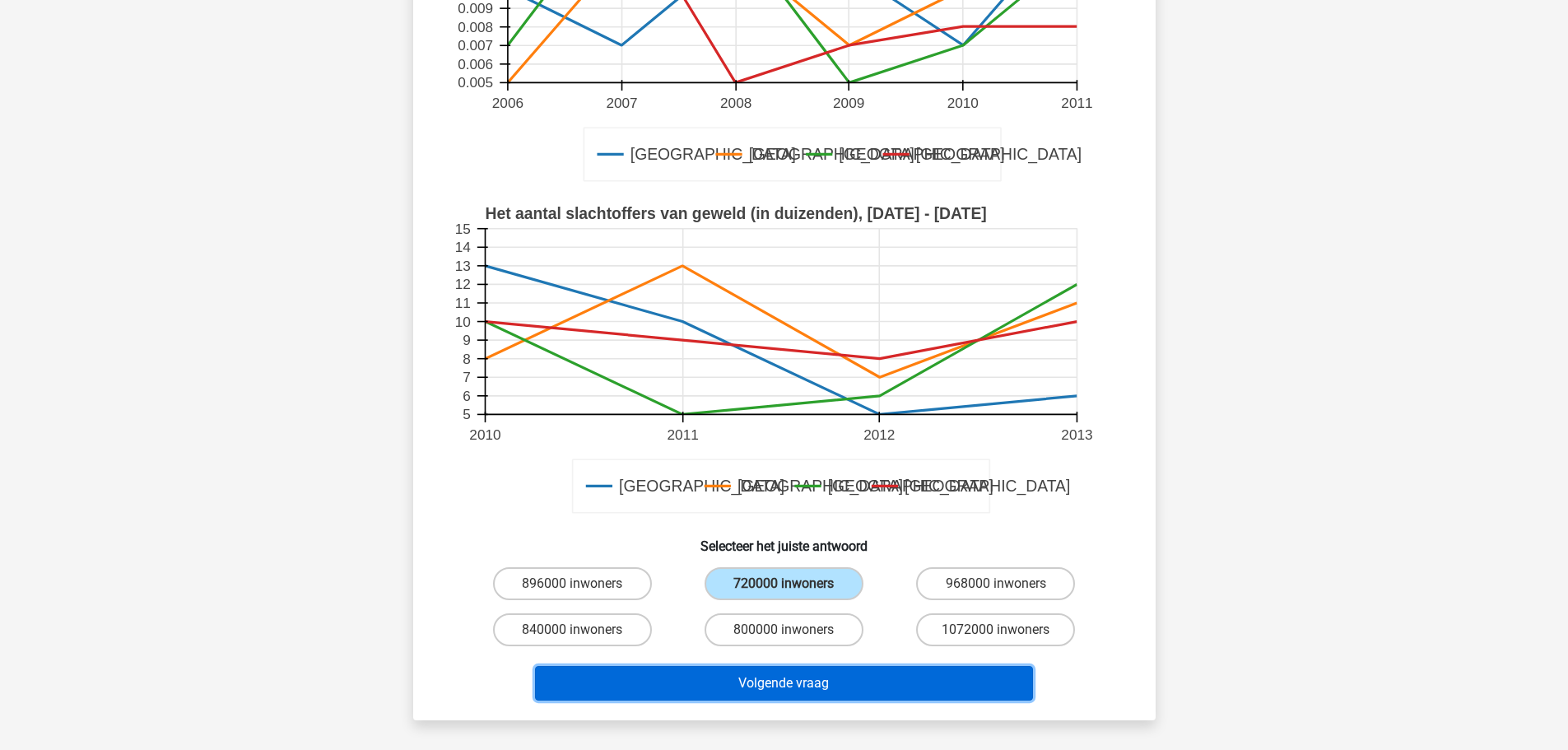
click at [795, 689] on button "Volgende vraag" at bounding box center [784, 683] width 498 height 35
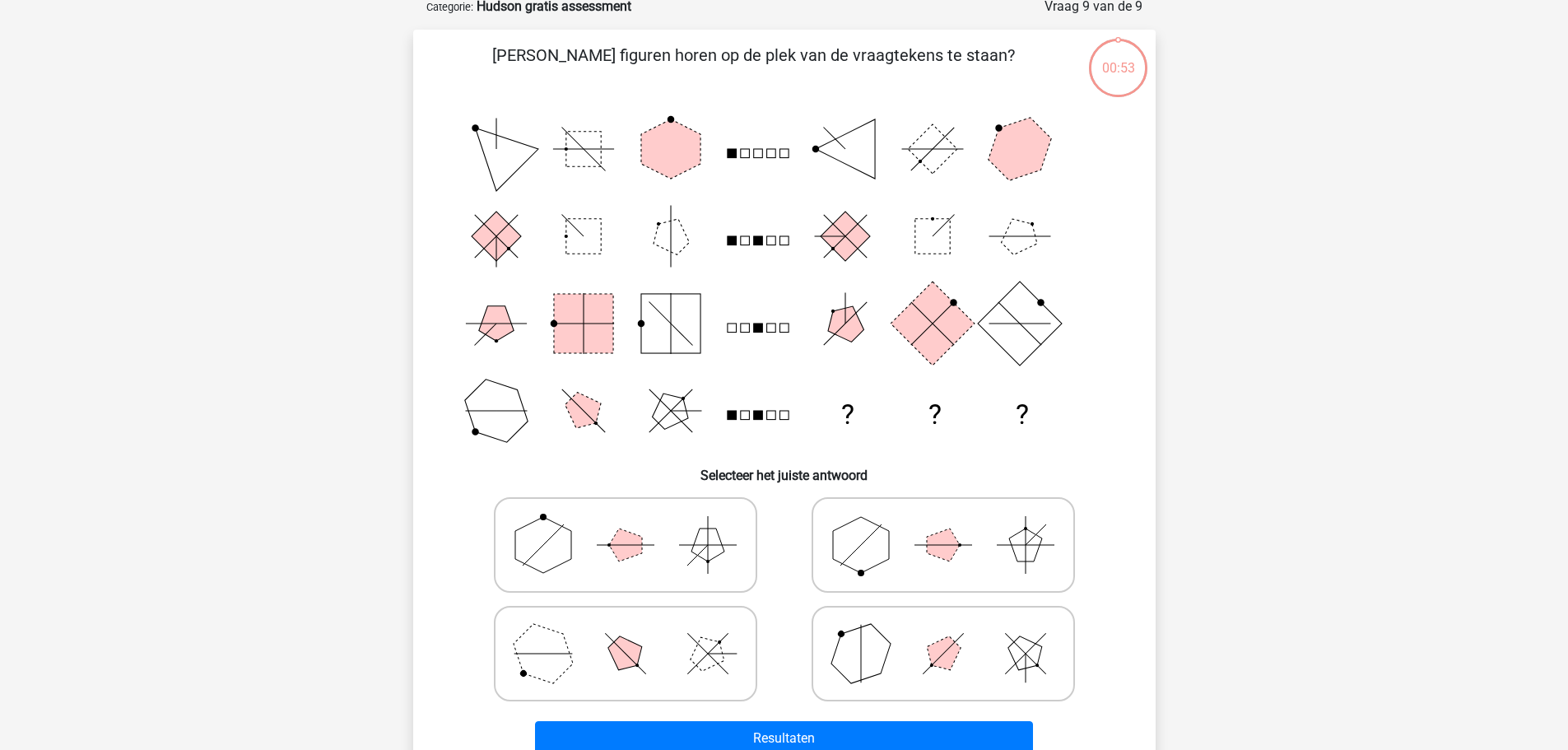
scroll to position [83, 0]
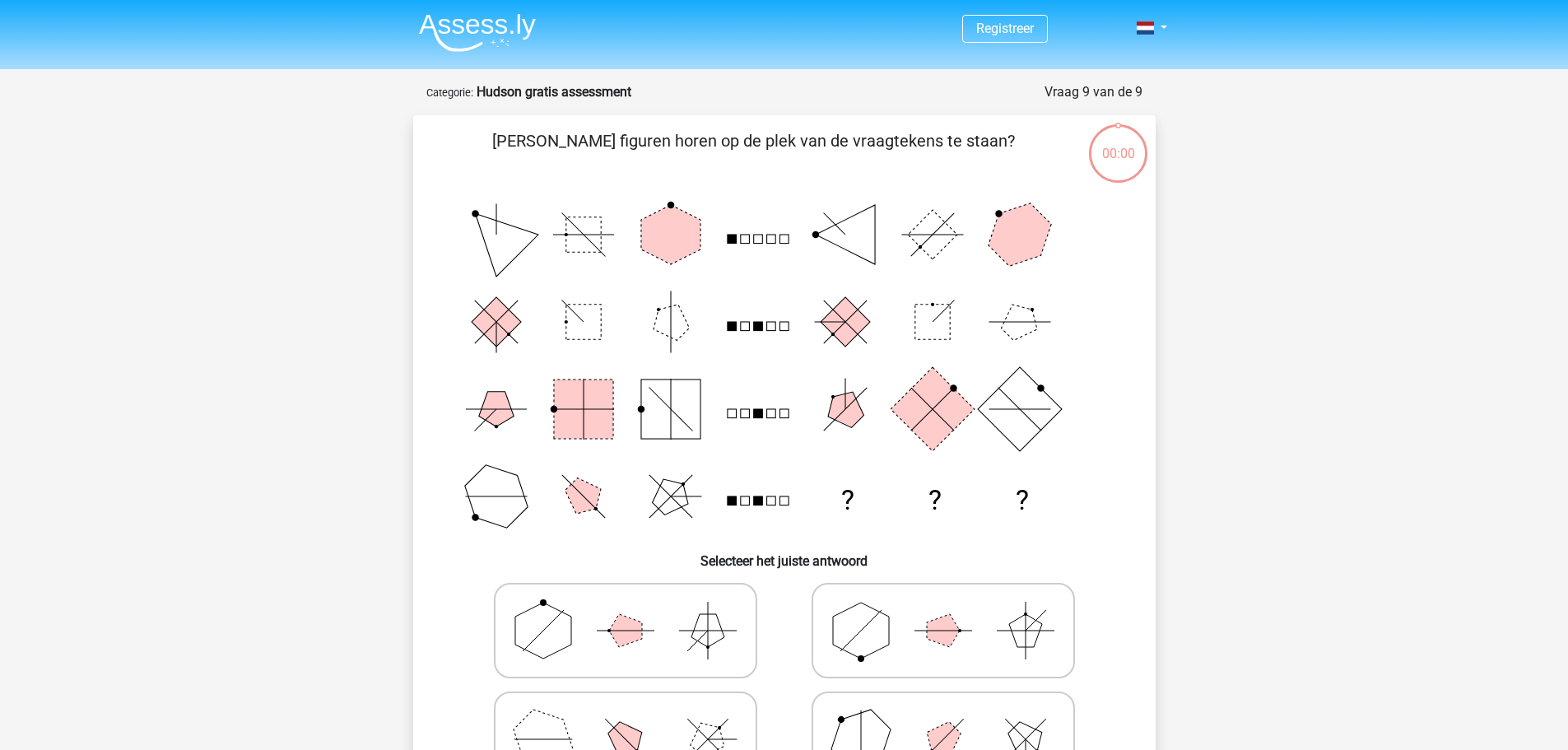
scroll to position [83, 0]
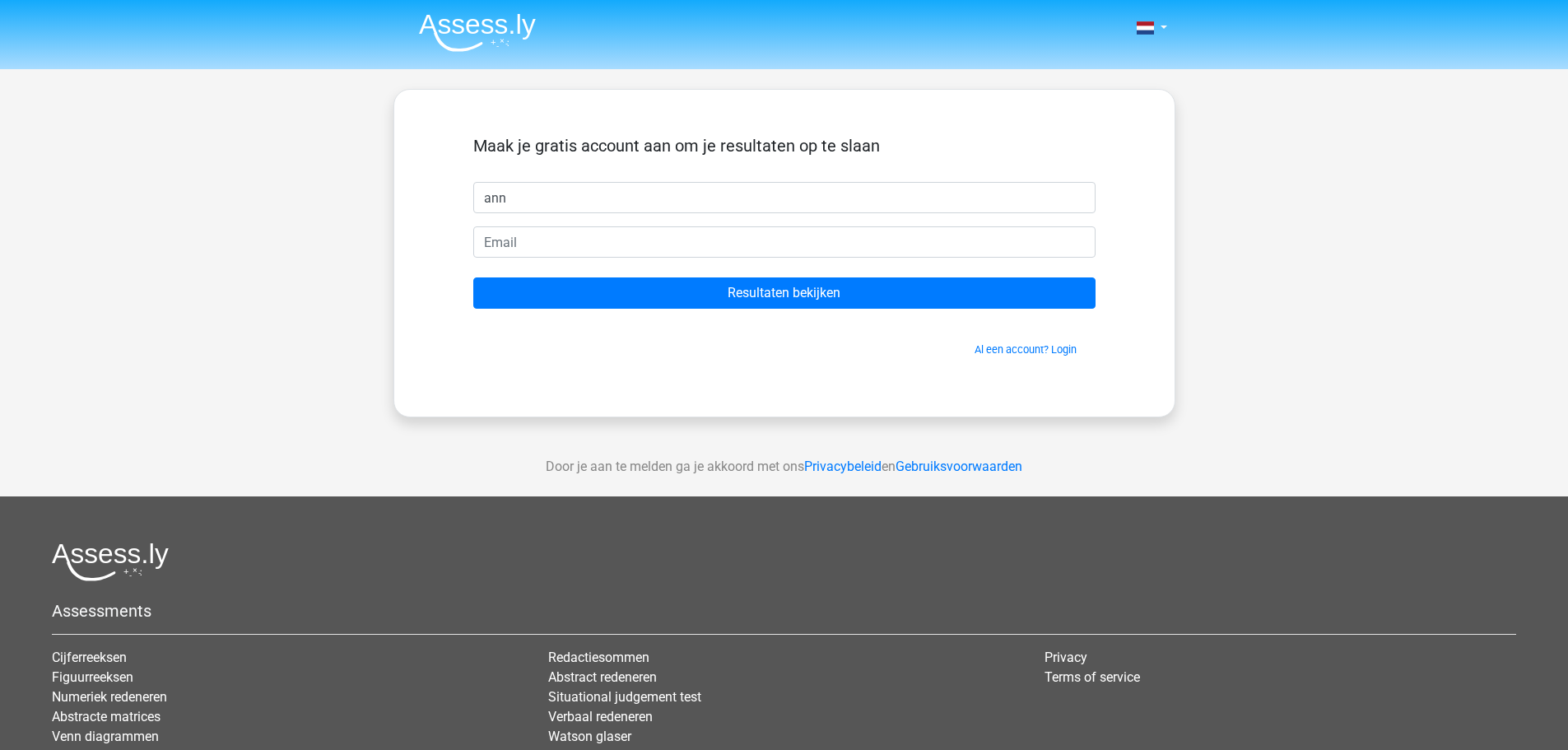
type input "ann"
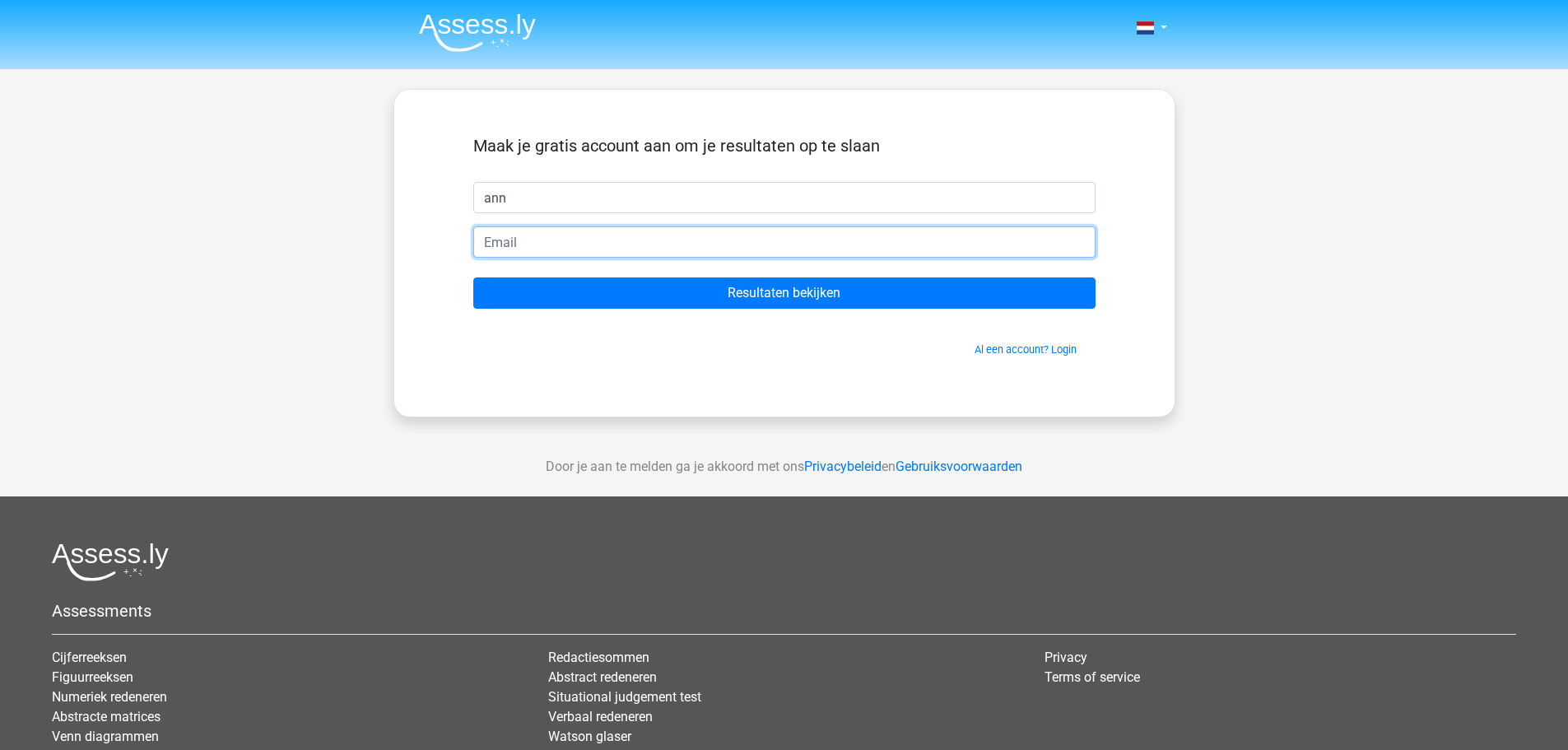
click at [512, 245] on input "email" at bounding box center [784, 242] width 623 height 31
type input "[EMAIL_ADDRESS][DOMAIN_NAME]"
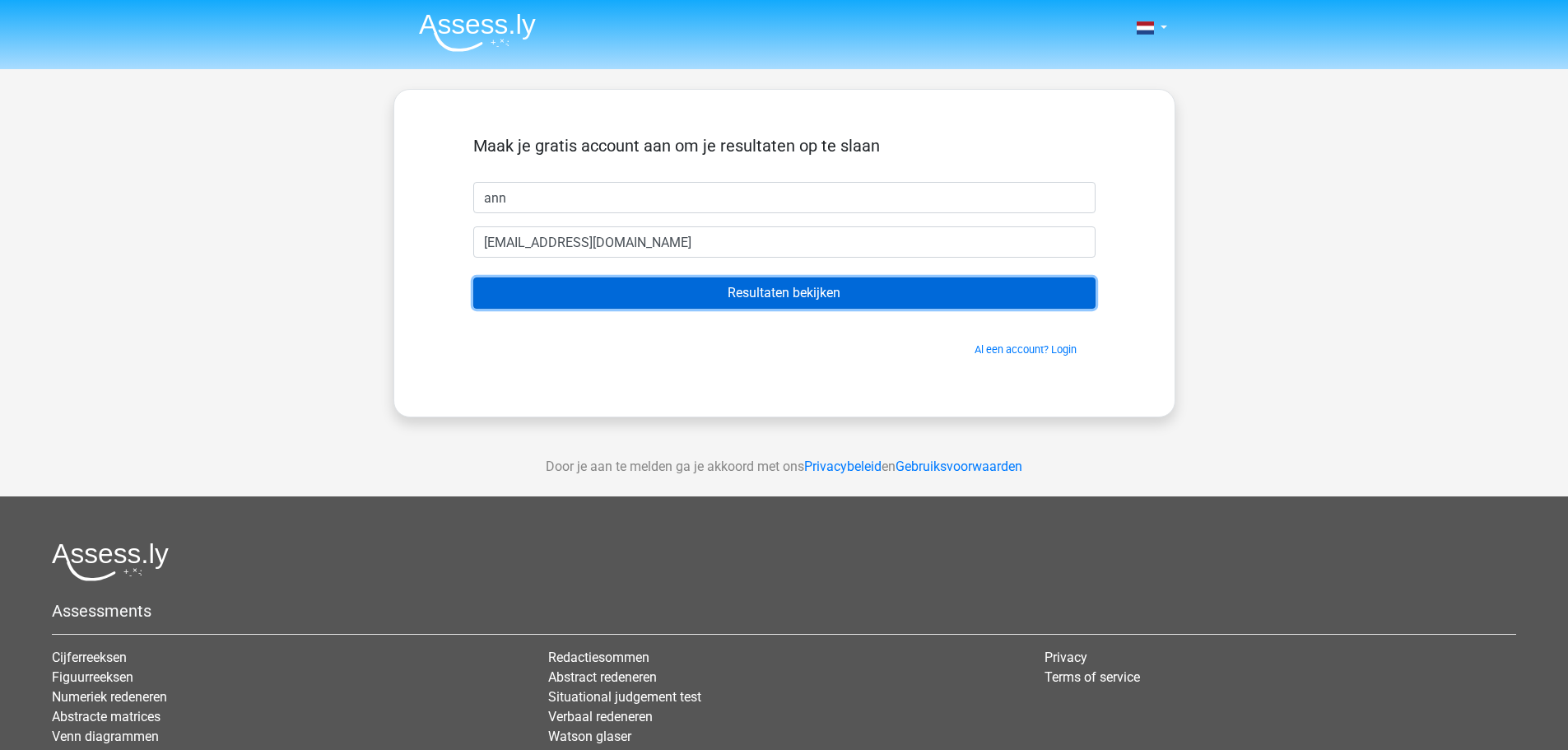
click at [829, 294] on input "Resultaten bekijken" at bounding box center [784, 293] width 623 height 31
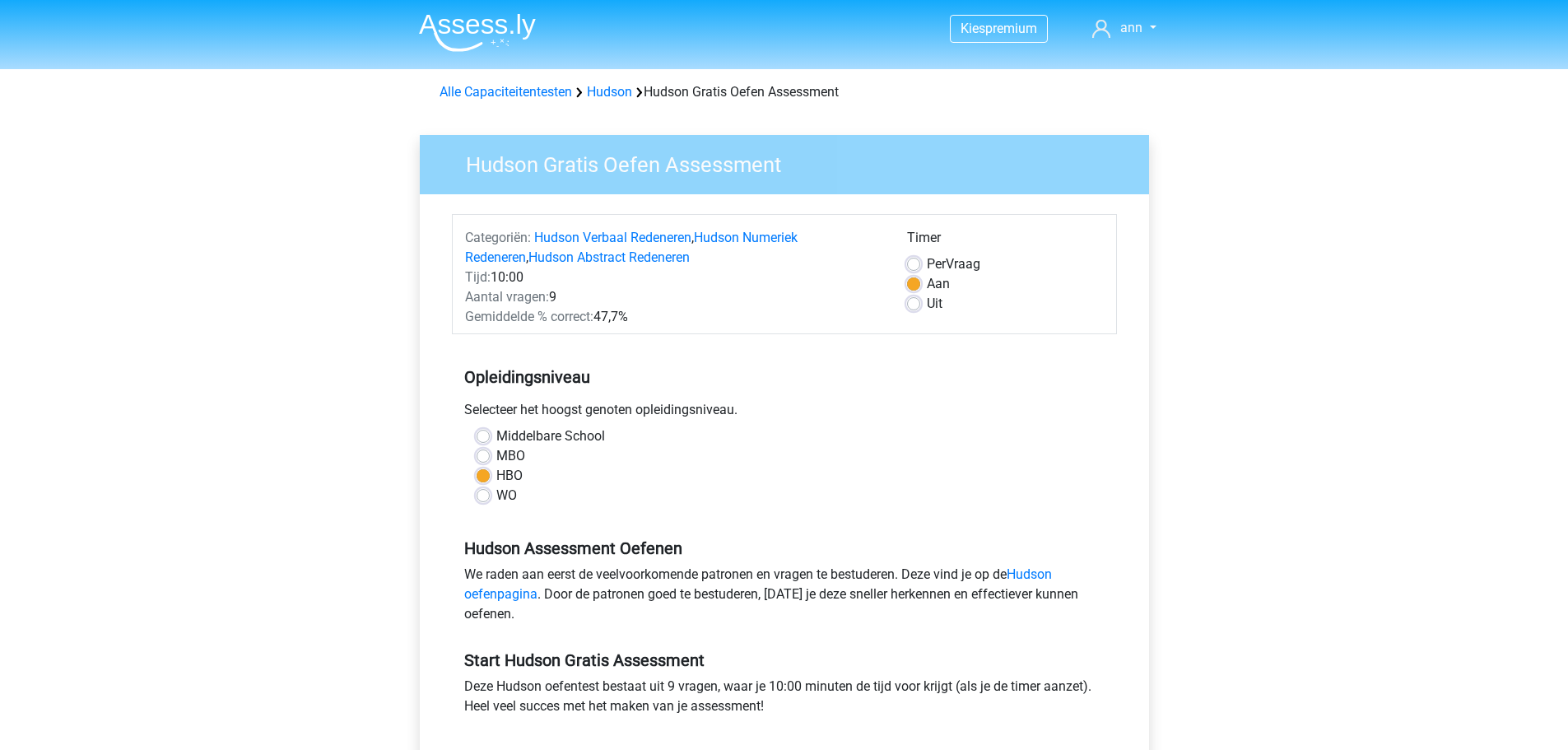
scroll to position [247, 0]
